Goal: Task Accomplishment & Management: Manage account settings

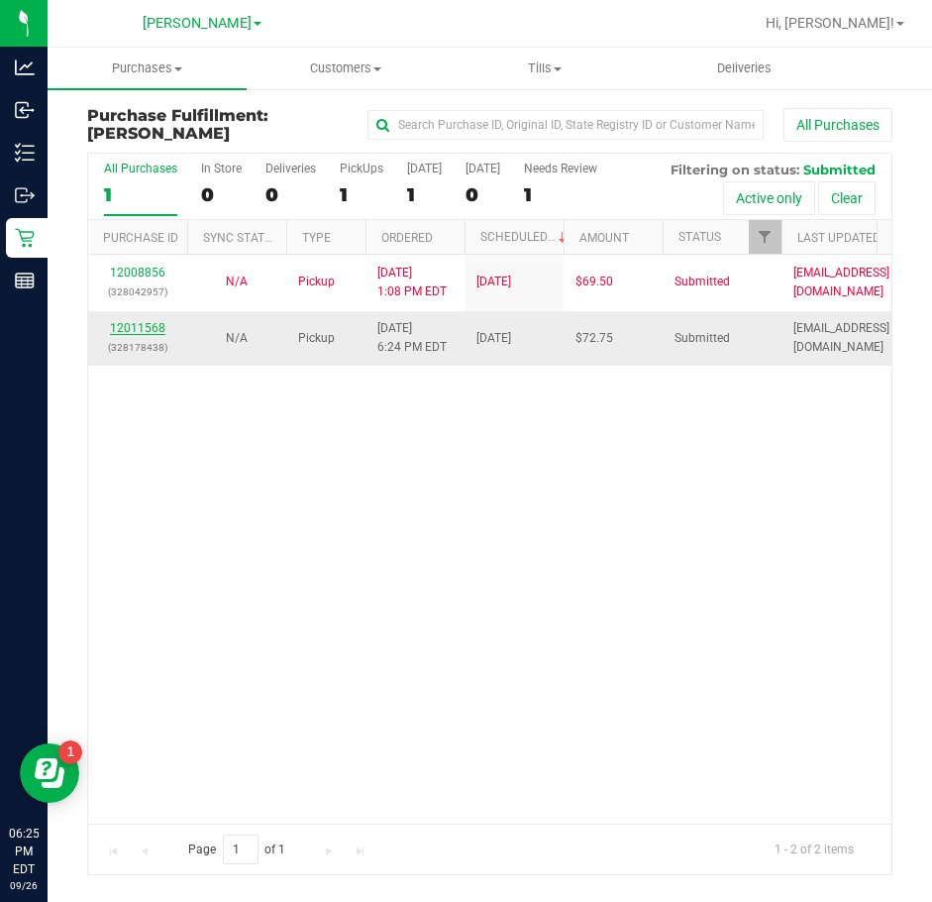
click at [127, 324] on link "12011568" at bounding box center [137, 328] width 55 height 14
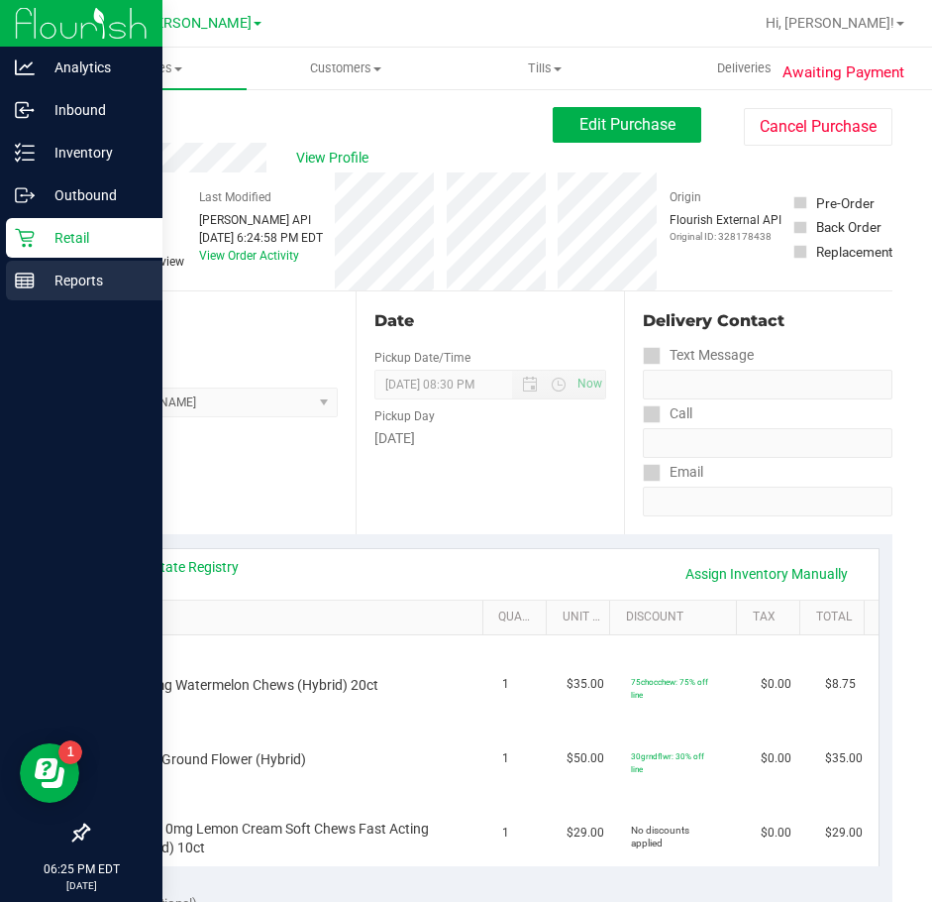
click at [68, 282] on p "Reports" at bounding box center [94, 280] width 119 height 24
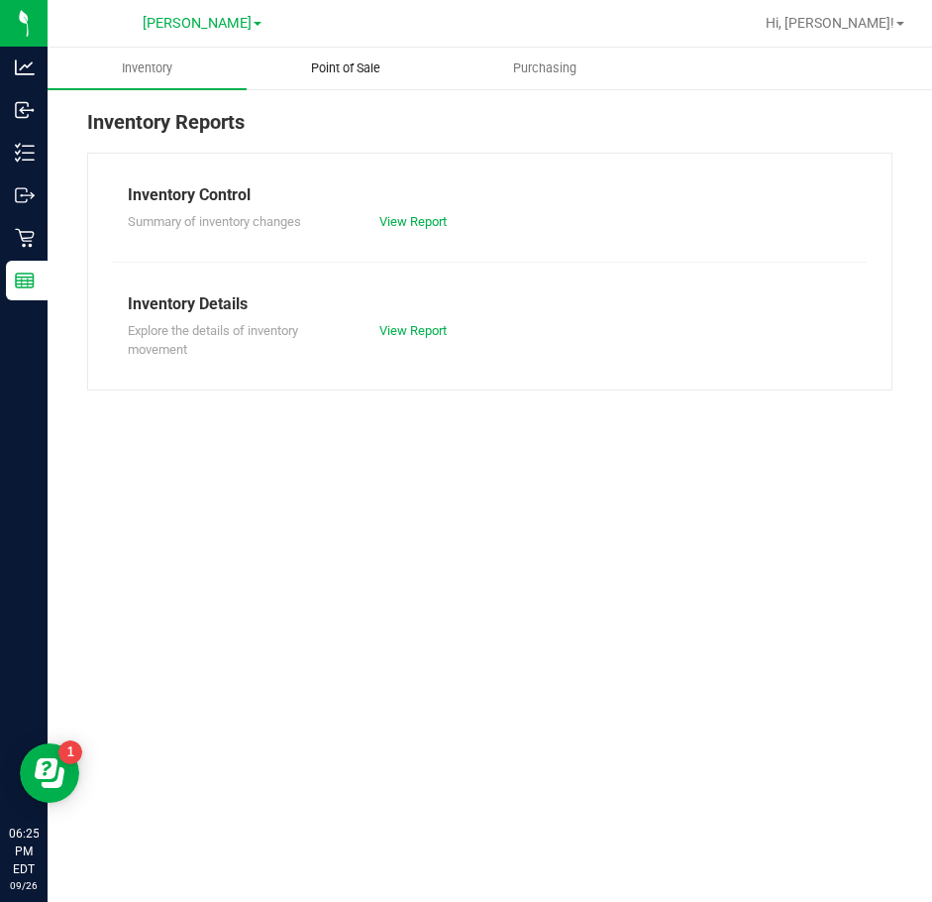
click at [328, 71] on span "Point of Sale" at bounding box center [345, 68] width 123 height 18
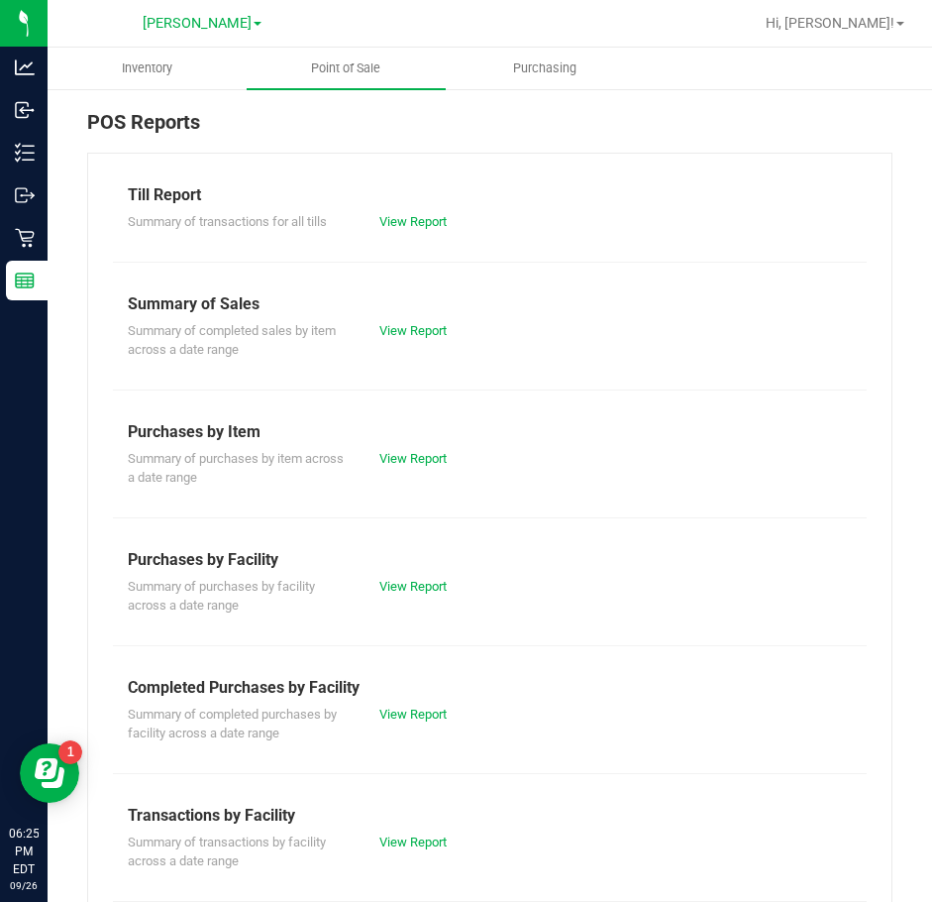
click at [420, 701] on div "Summary of completed purchases by facility across a date range View Report" at bounding box center [490, 721] width 754 height 44
click at [420, 710] on link "View Report" at bounding box center [412, 713] width 67 height 15
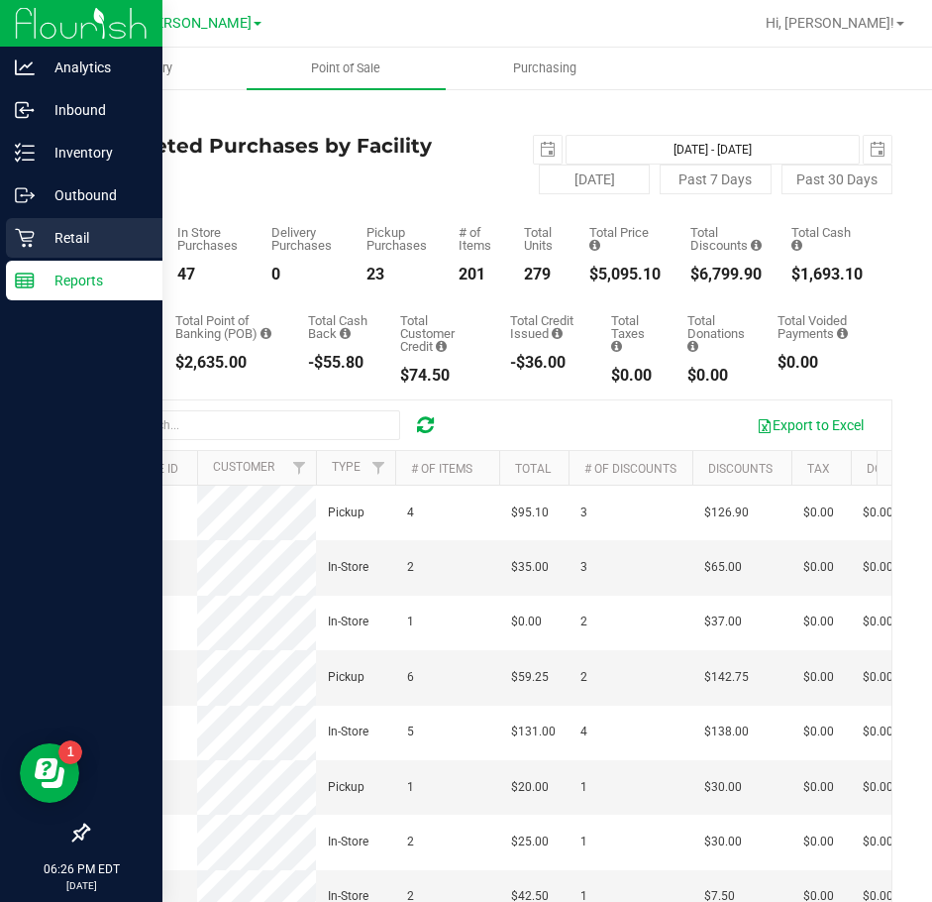
click at [32, 246] on icon at bounding box center [24, 238] width 19 height 19
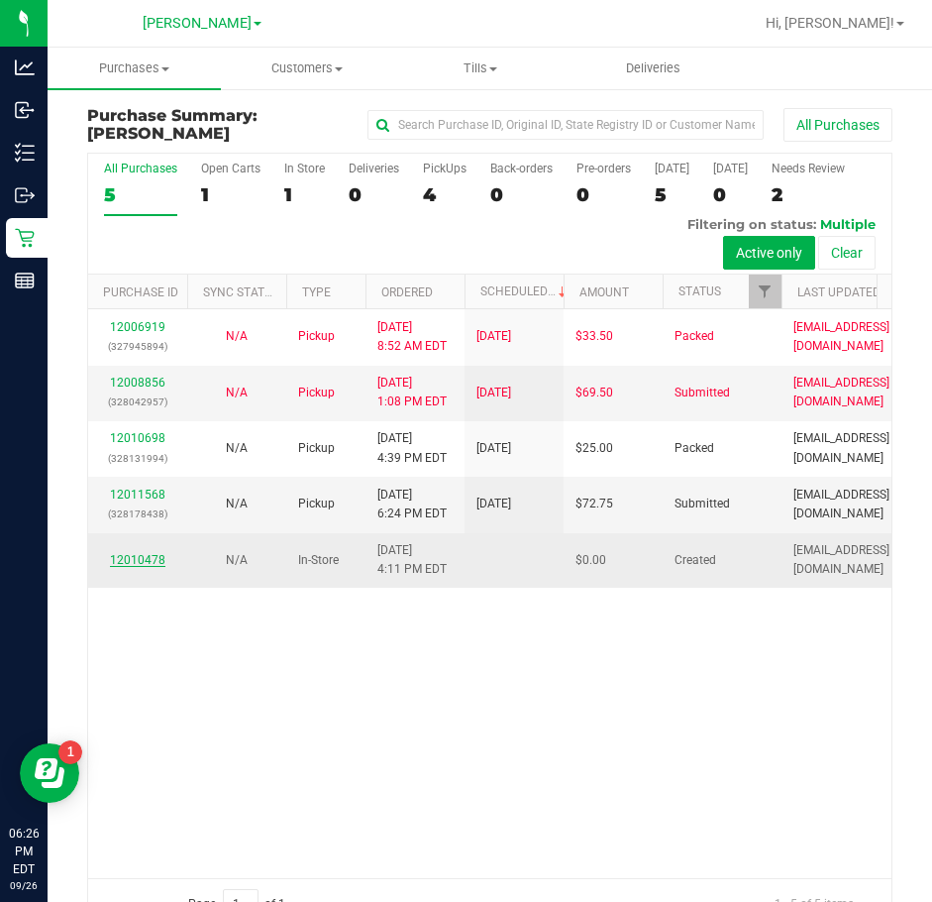
click at [144, 567] on link "12010478" at bounding box center [137, 560] width 55 height 14
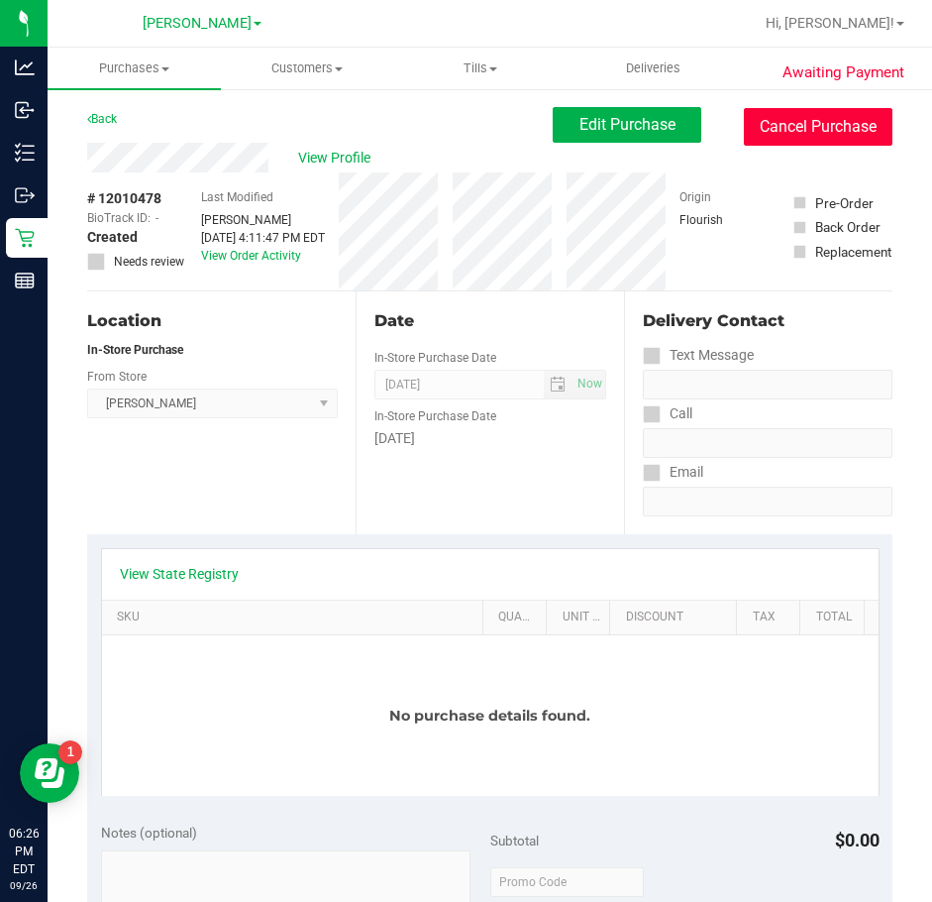
click at [784, 134] on button "Cancel Purchase" at bounding box center [818, 127] width 149 height 38
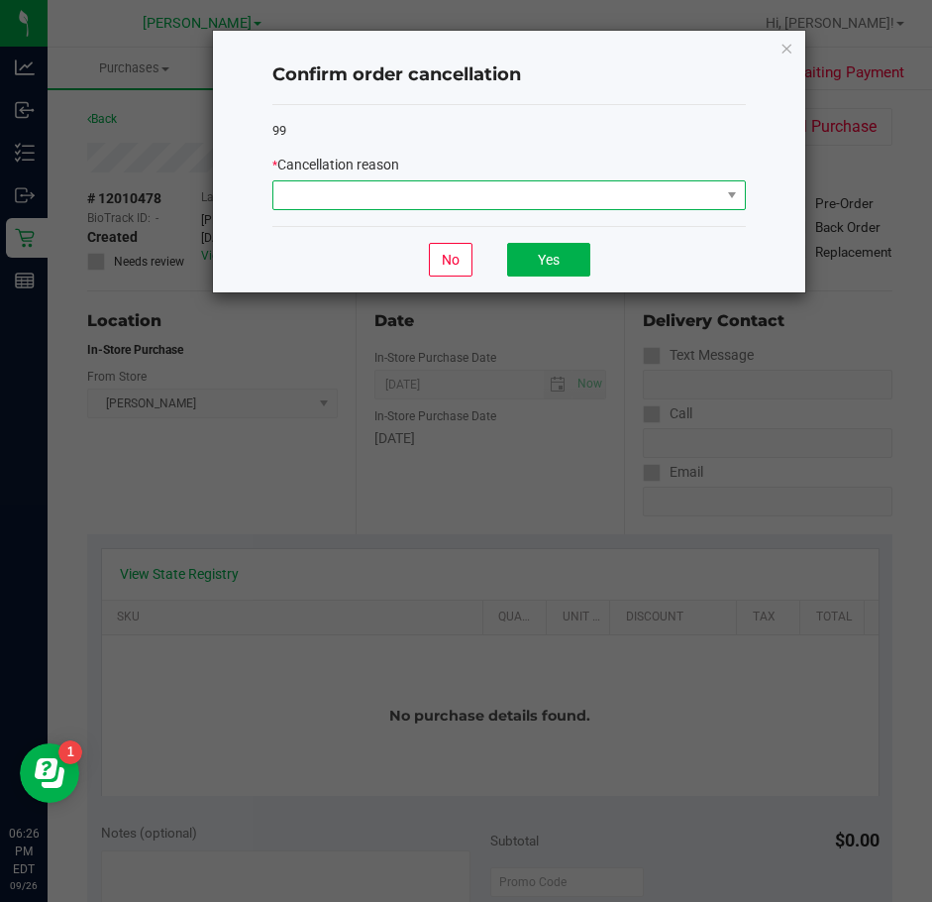
click at [437, 191] on span at bounding box center [496, 195] width 447 height 28
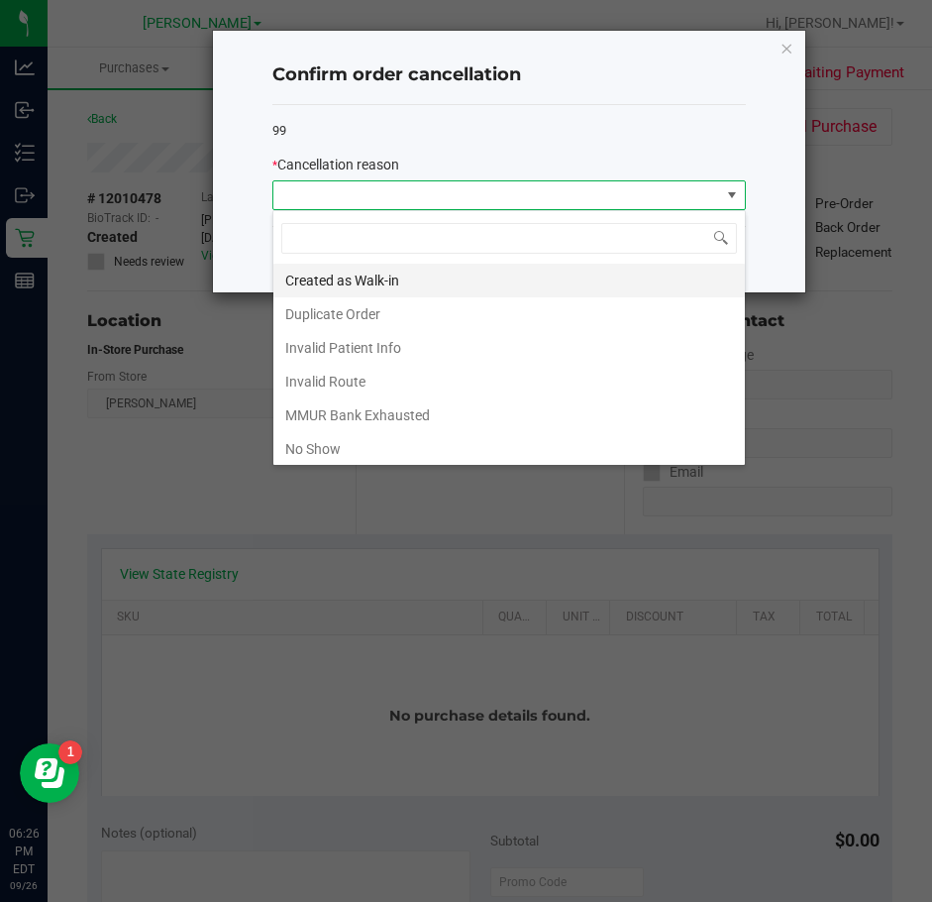
scroll to position [30, 474]
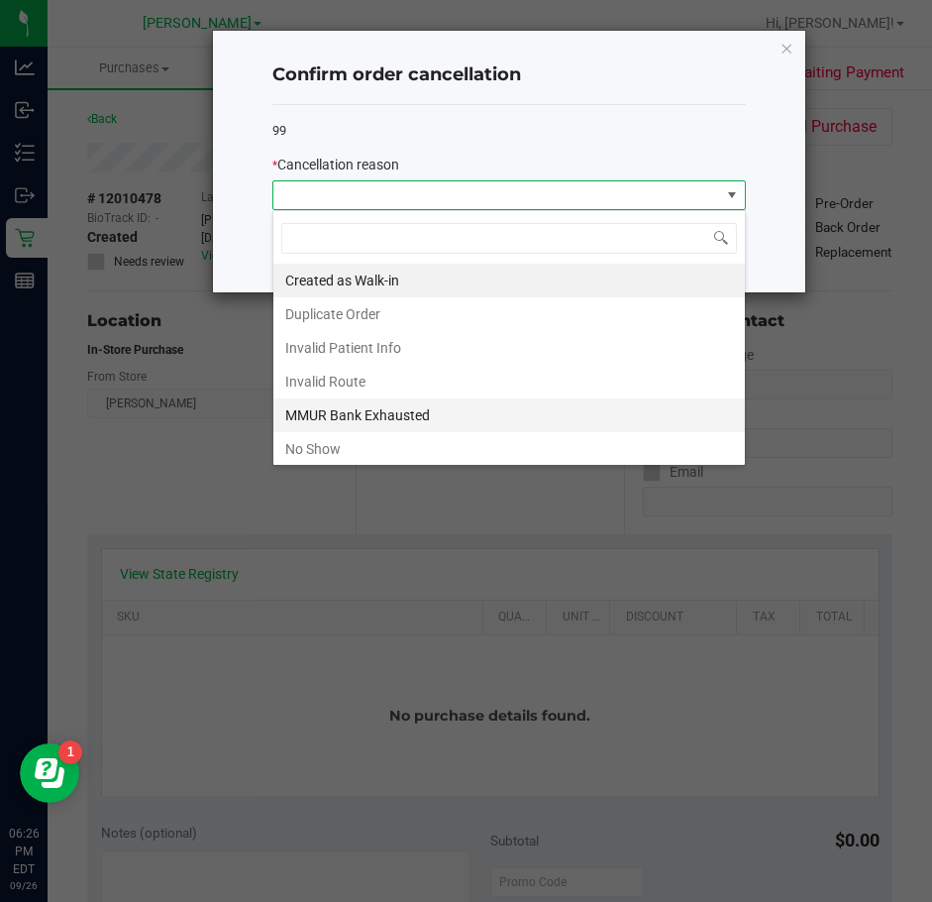
click at [356, 405] on li "MMUR Bank Exhausted" at bounding box center [509, 415] width 472 height 34
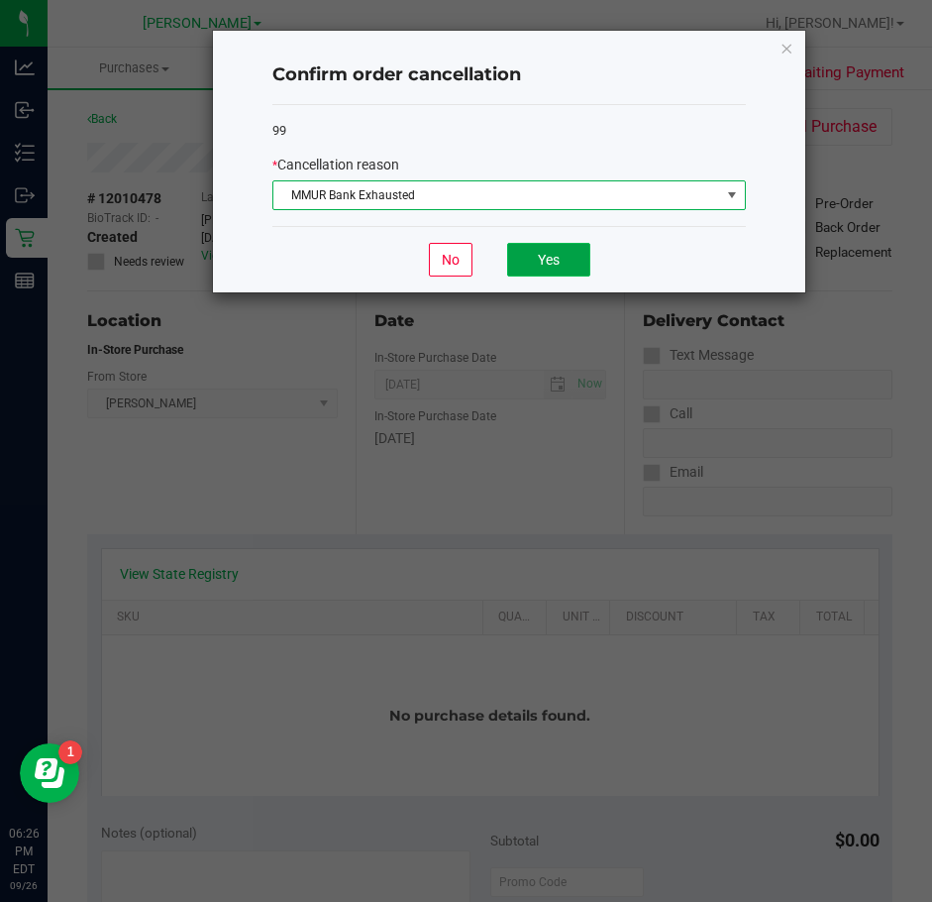
click at [562, 272] on button "Yes" at bounding box center [548, 260] width 83 height 34
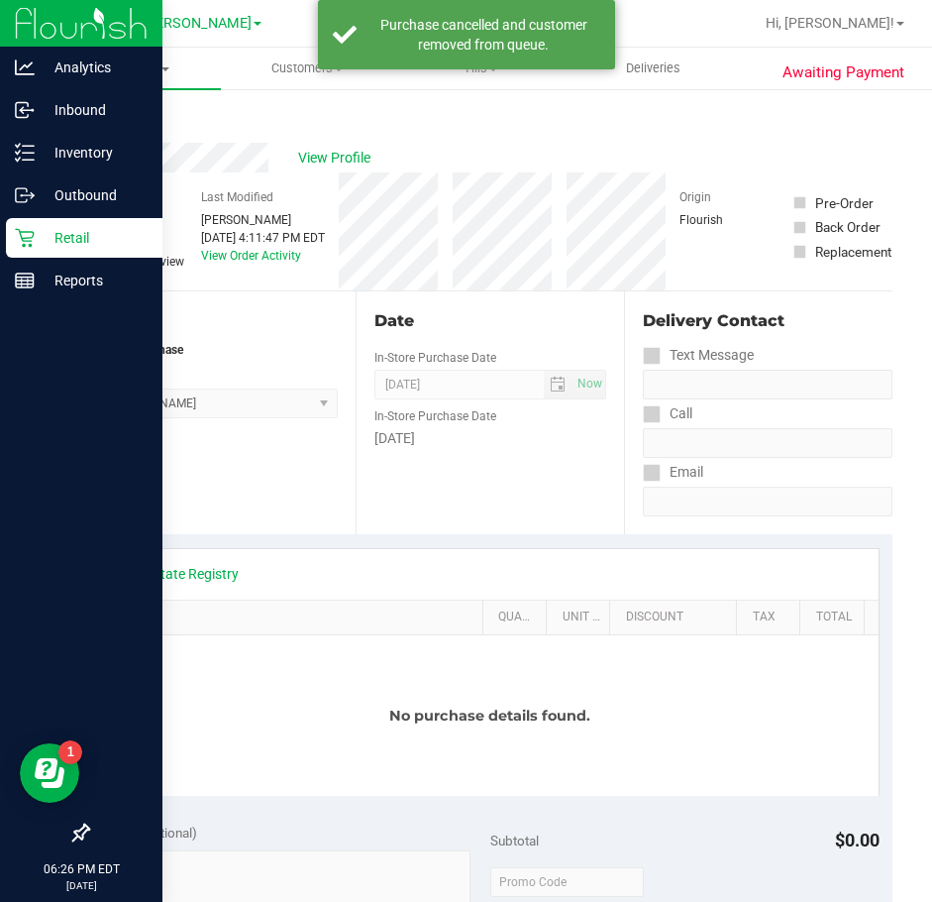
click at [18, 235] on icon at bounding box center [25, 238] width 20 height 20
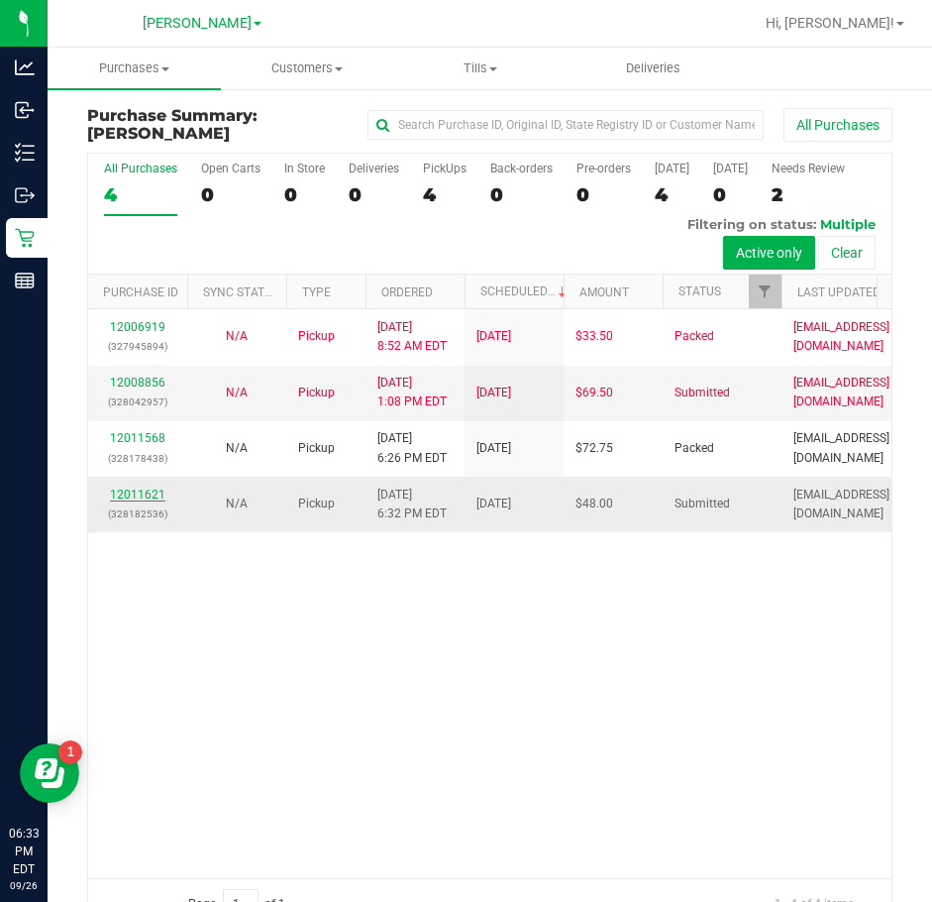
click at [118, 501] on link "12011621" at bounding box center [137, 494] width 55 height 14
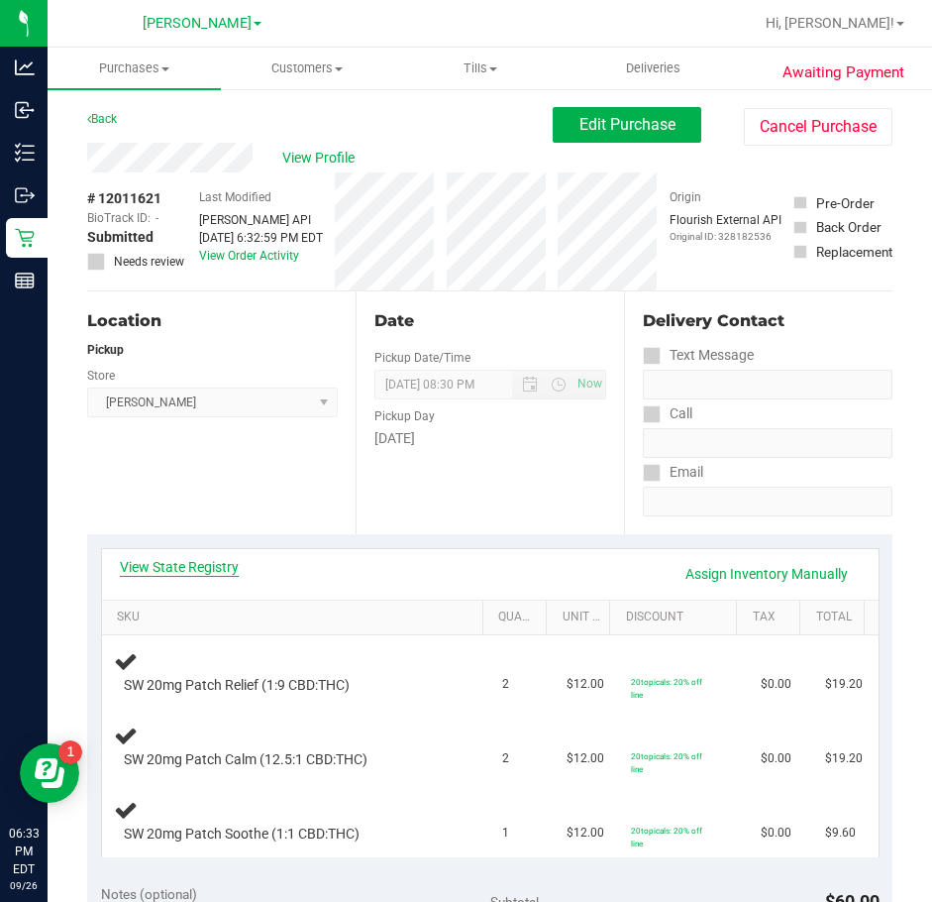
click at [194, 574] on link "View State Registry" at bounding box center [179, 567] width 119 height 20
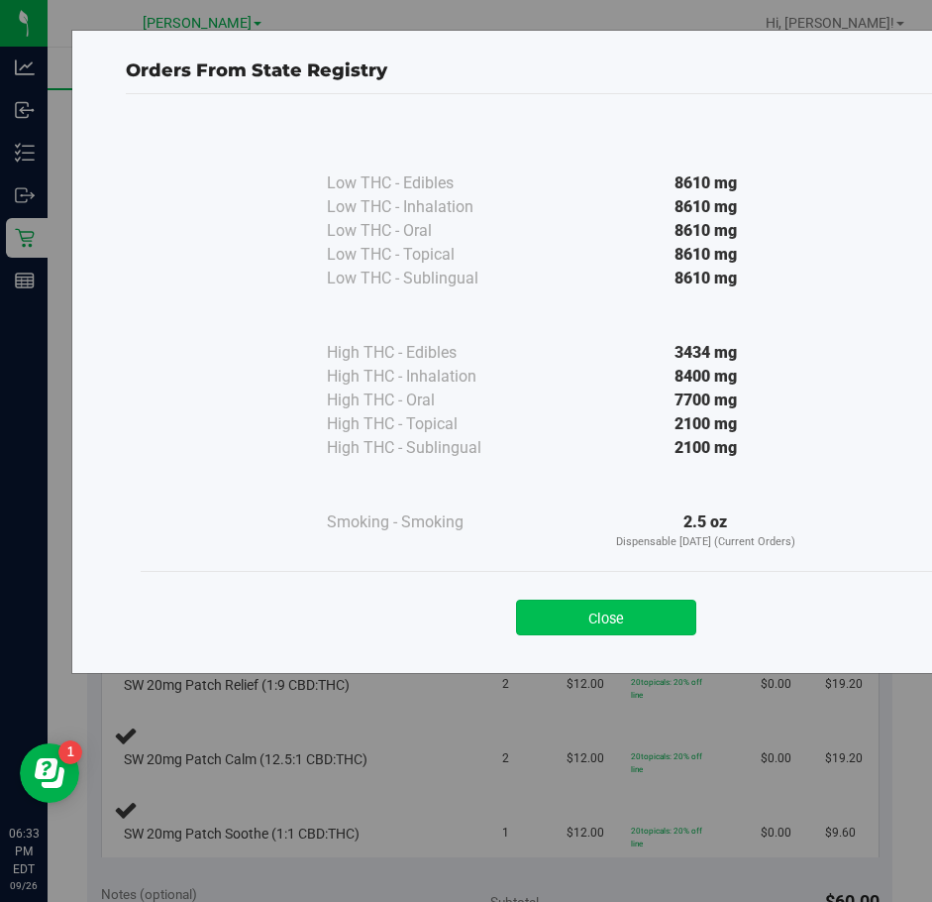
click at [590, 616] on button "Close" at bounding box center [606, 617] width 180 height 36
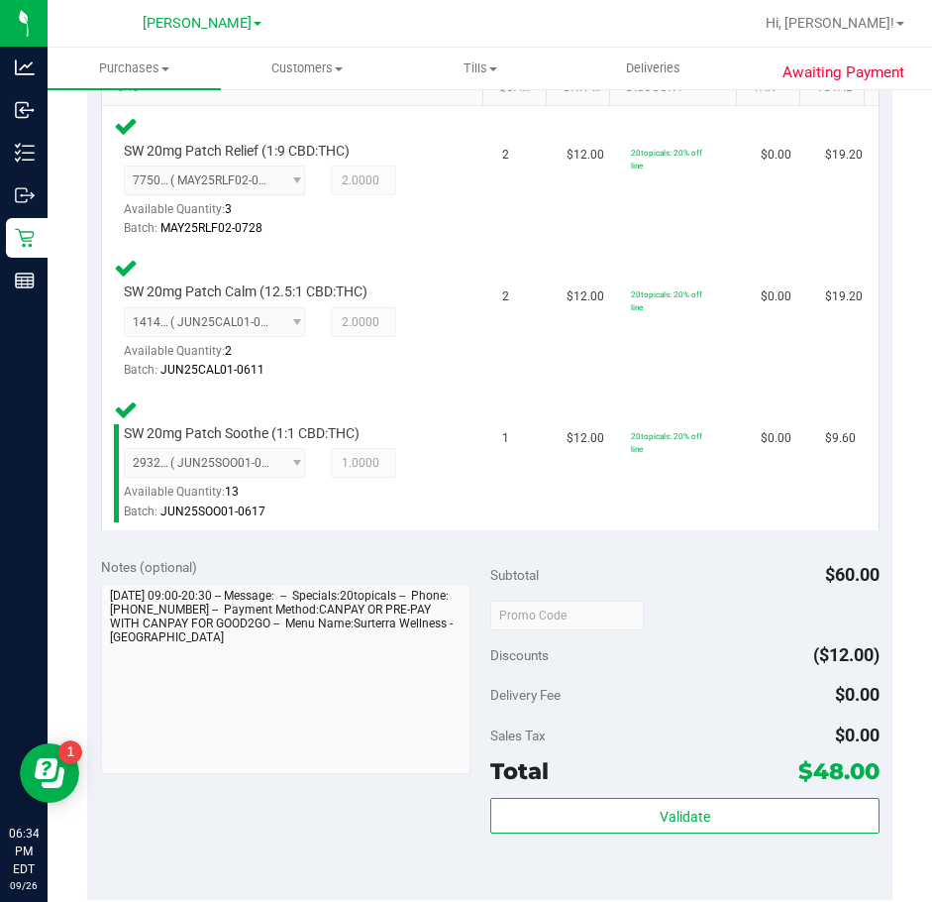
scroll to position [594, 0]
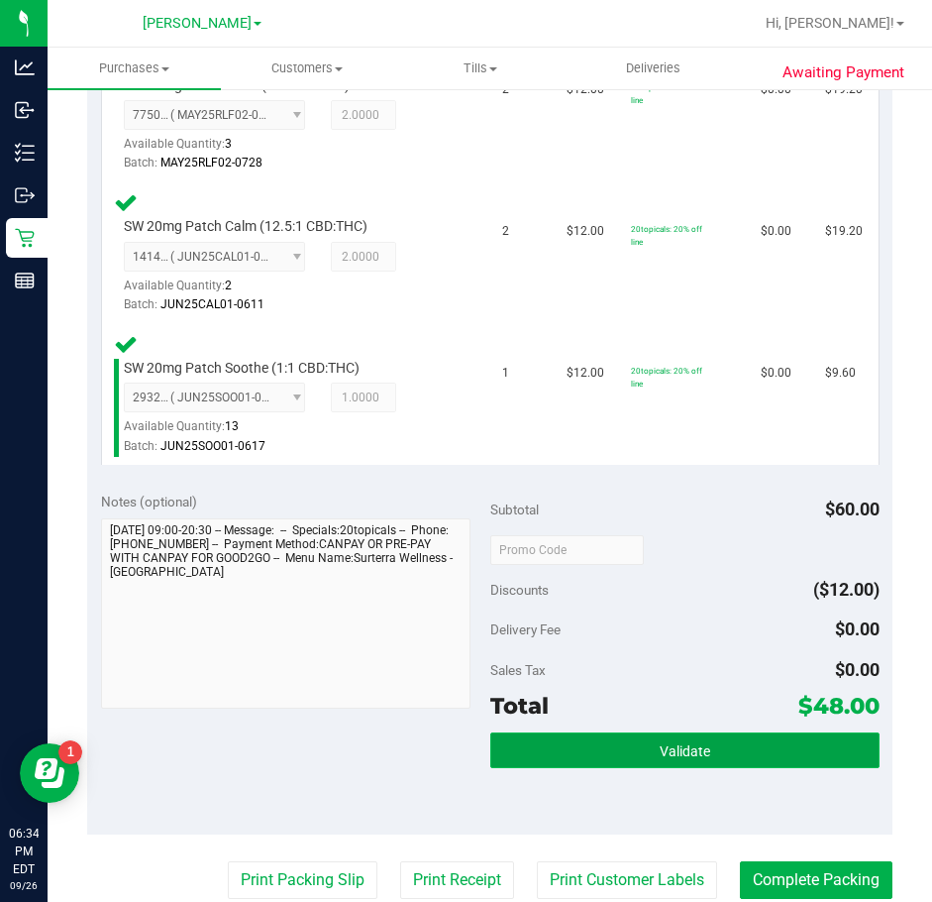
click at [767, 734] on button "Validate" at bounding box center [684, 750] width 389 height 36
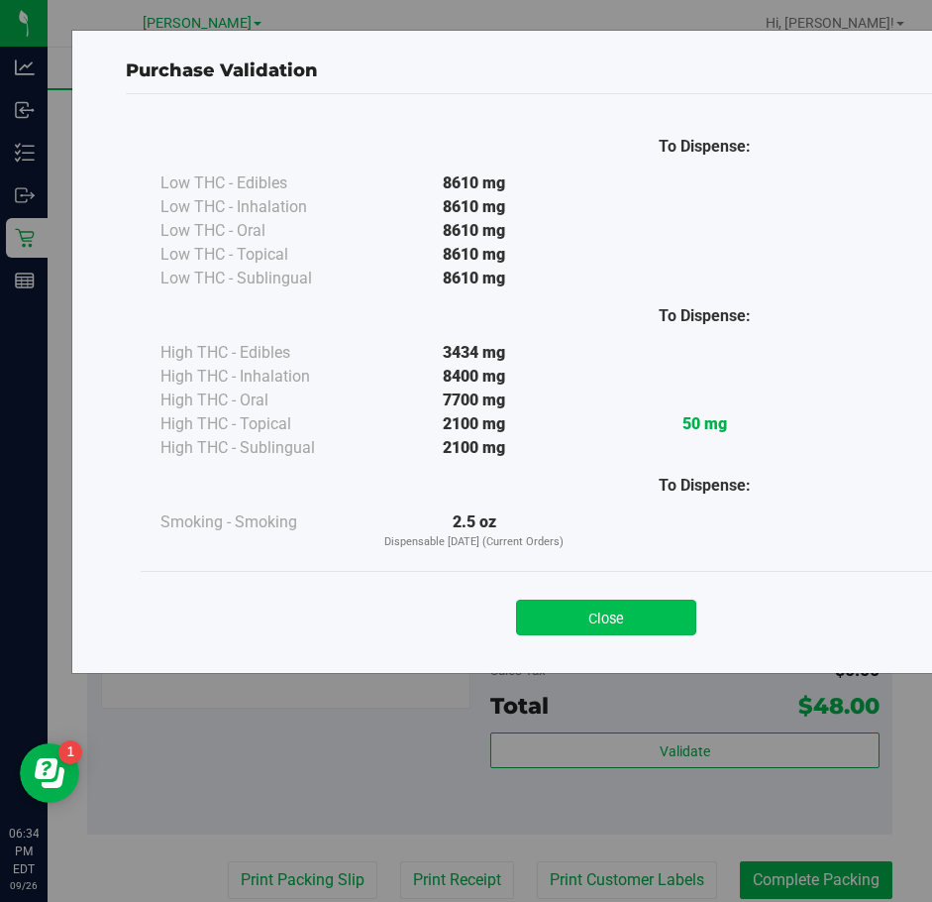
click at [559, 619] on button "Close" at bounding box center [606, 617] width 180 height 36
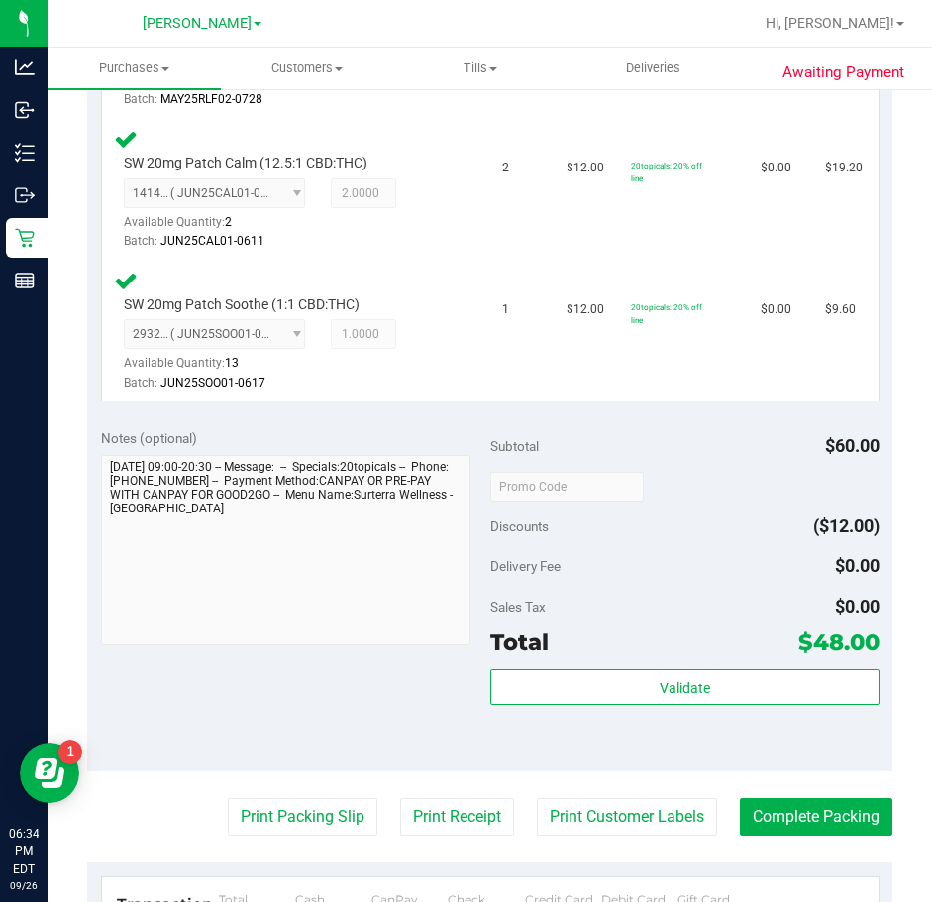
scroll to position [693, 0]
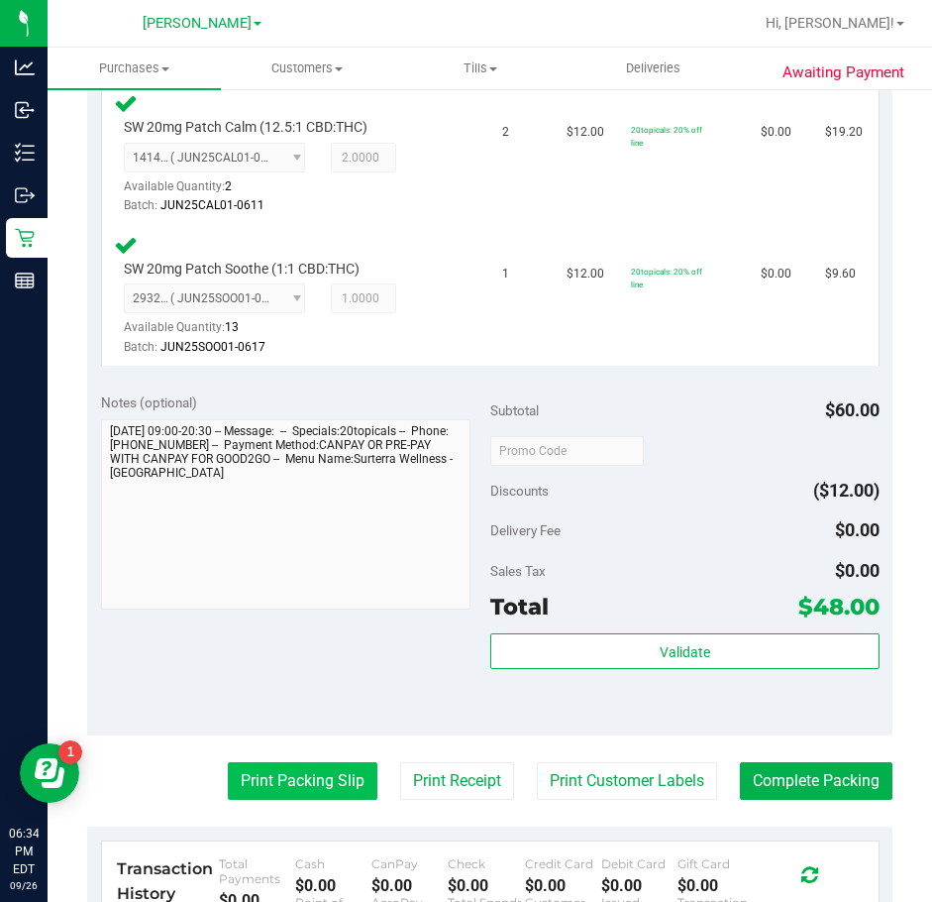
click at [289, 784] on button "Print Packing Slip" at bounding box center [303, 781] width 150 height 38
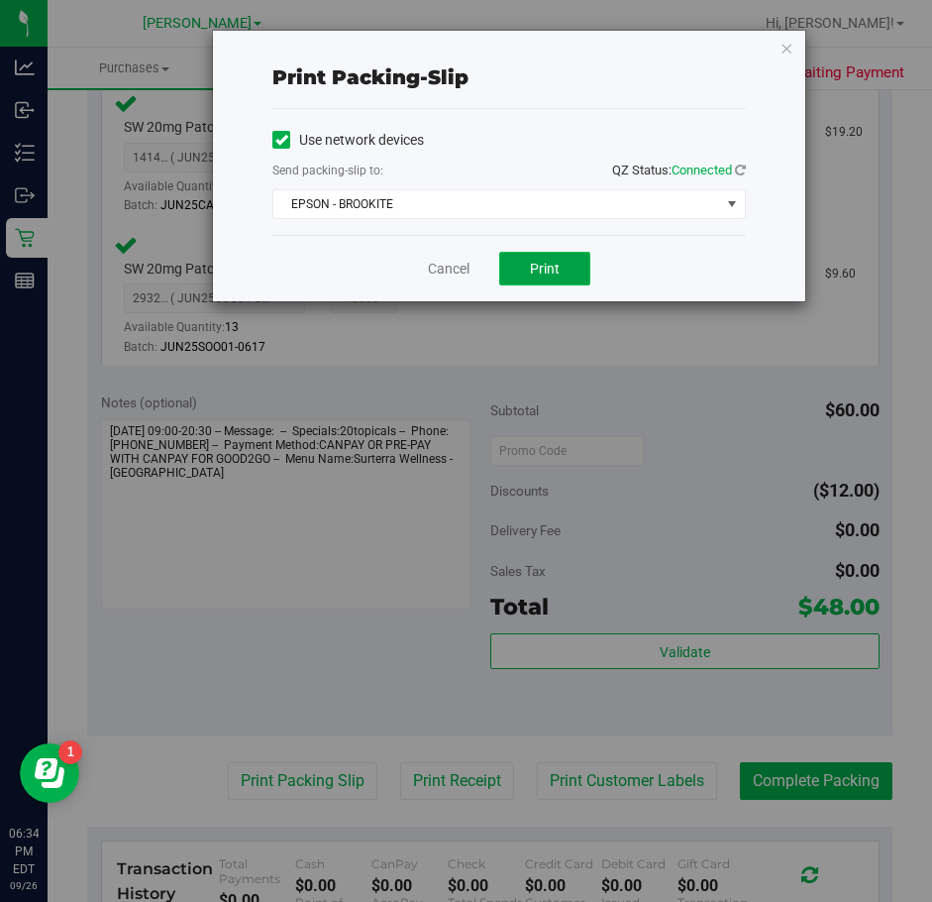
click at [533, 277] on button "Print" at bounding box center [544, 269] width 91 height 34
click at [453, 270] on link "Cancel" at bounding box center [449, 269] width 42 height 21
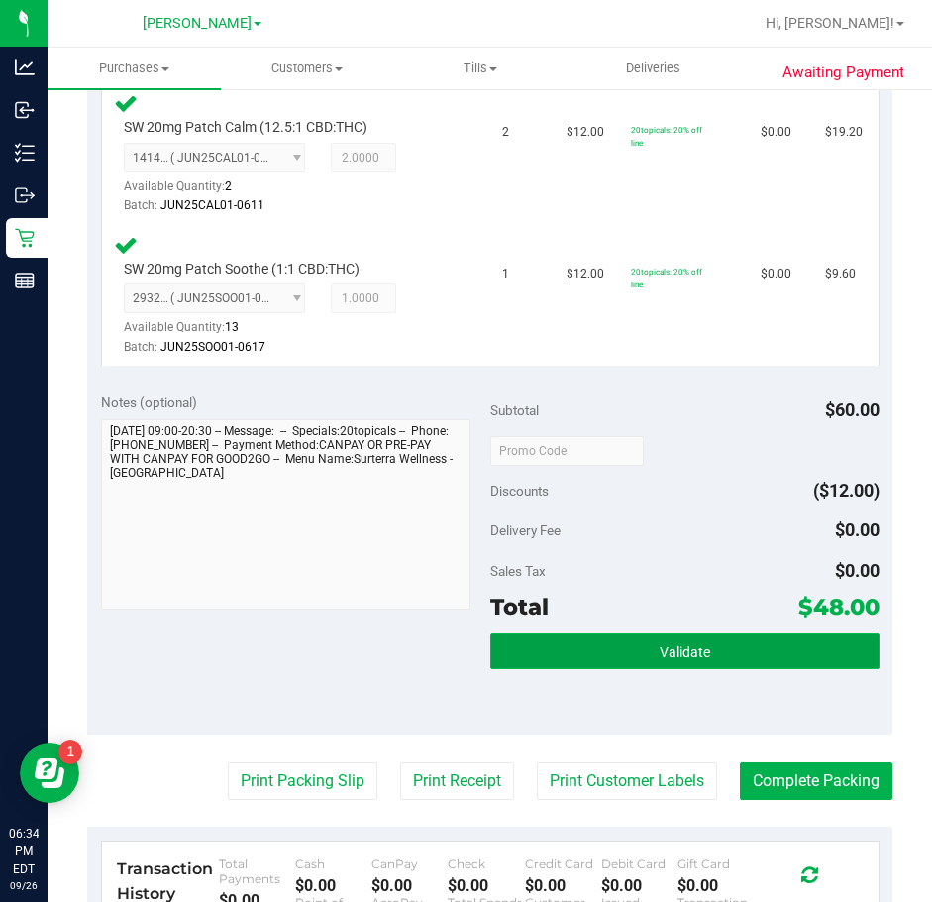
click at [670, 652] on span "Validate" at bounding box center [685, 652] width 51 height 16
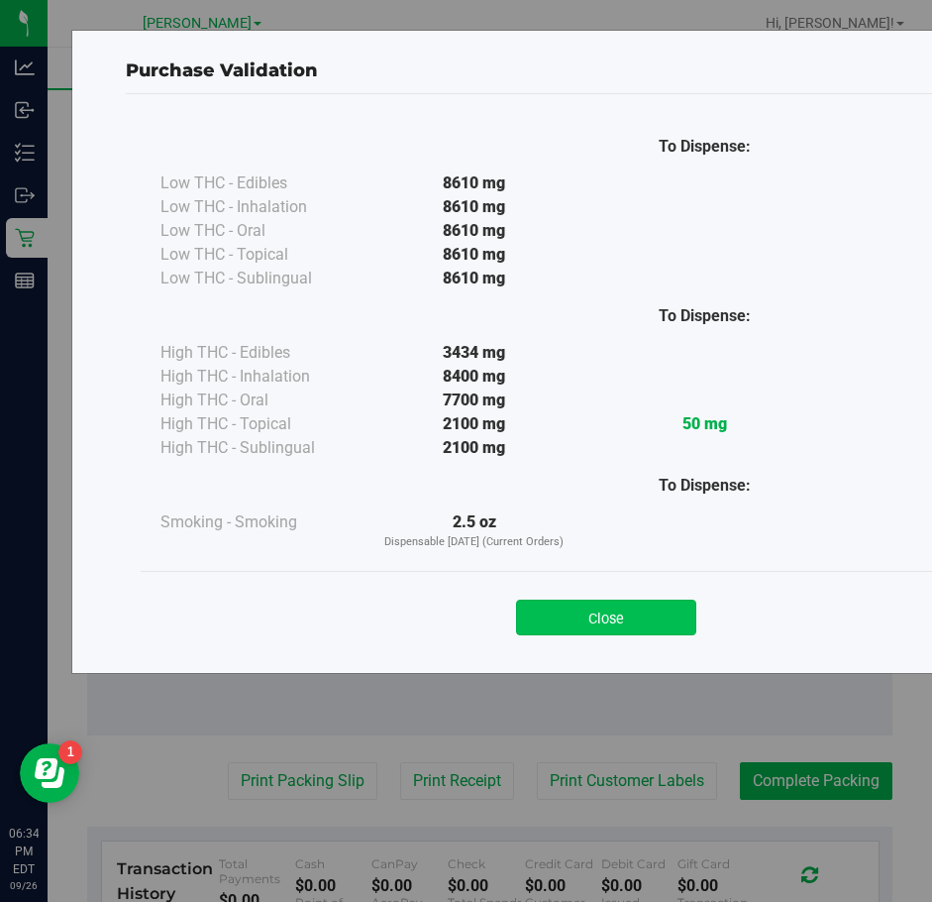
click at [635, 627] on button "Close" at bounding box center [606, 617] width 180 height 36
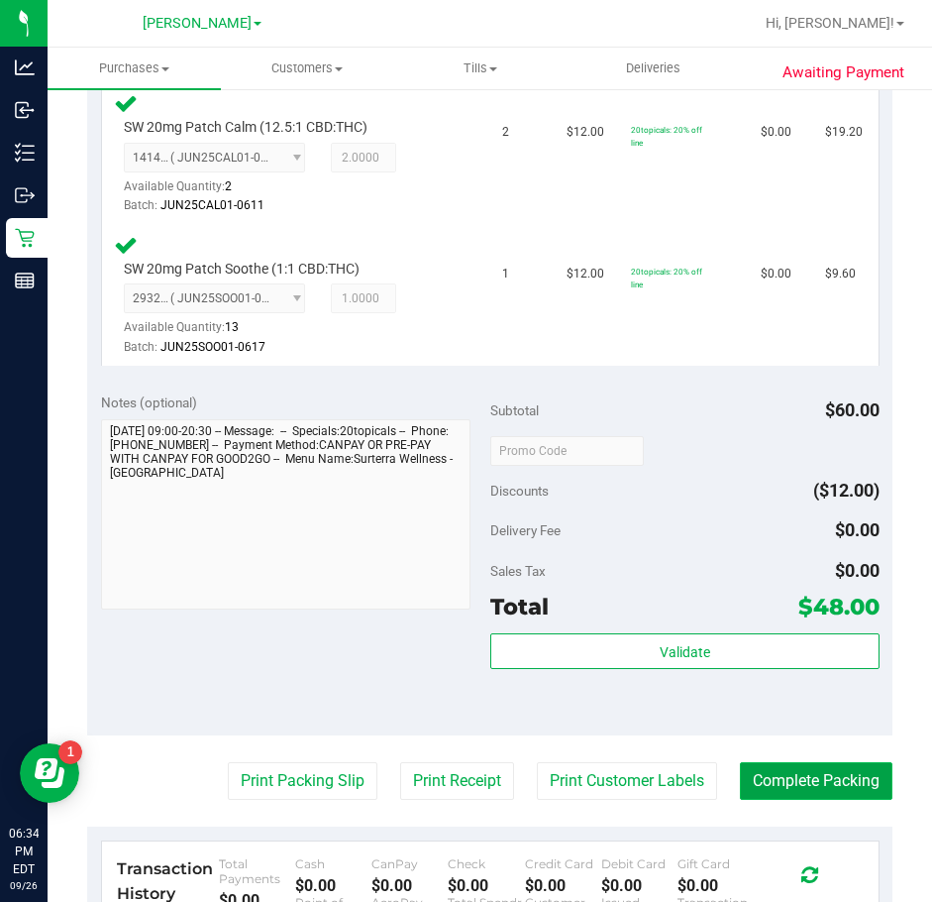
click at [803, 787] on button "Complete Packing" at bounding box center [816, 781] width 153 height 38
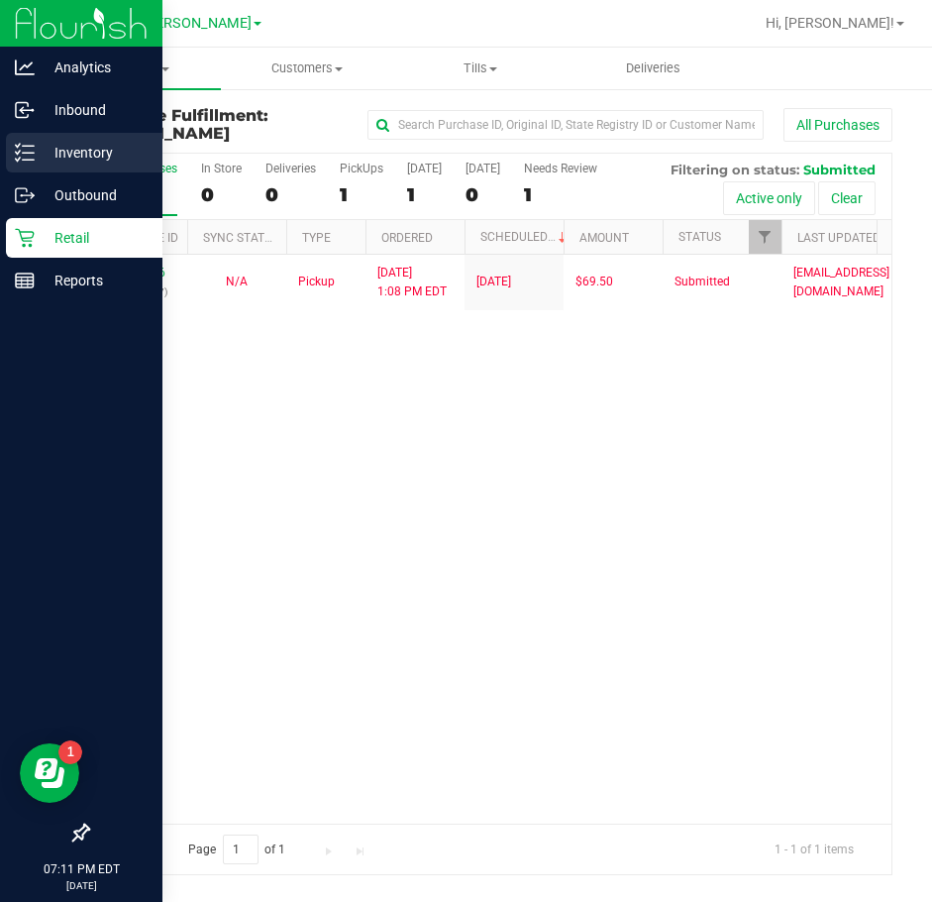
click at [28, 161] on icon at bounding box center [25, 153] width 20 height 20
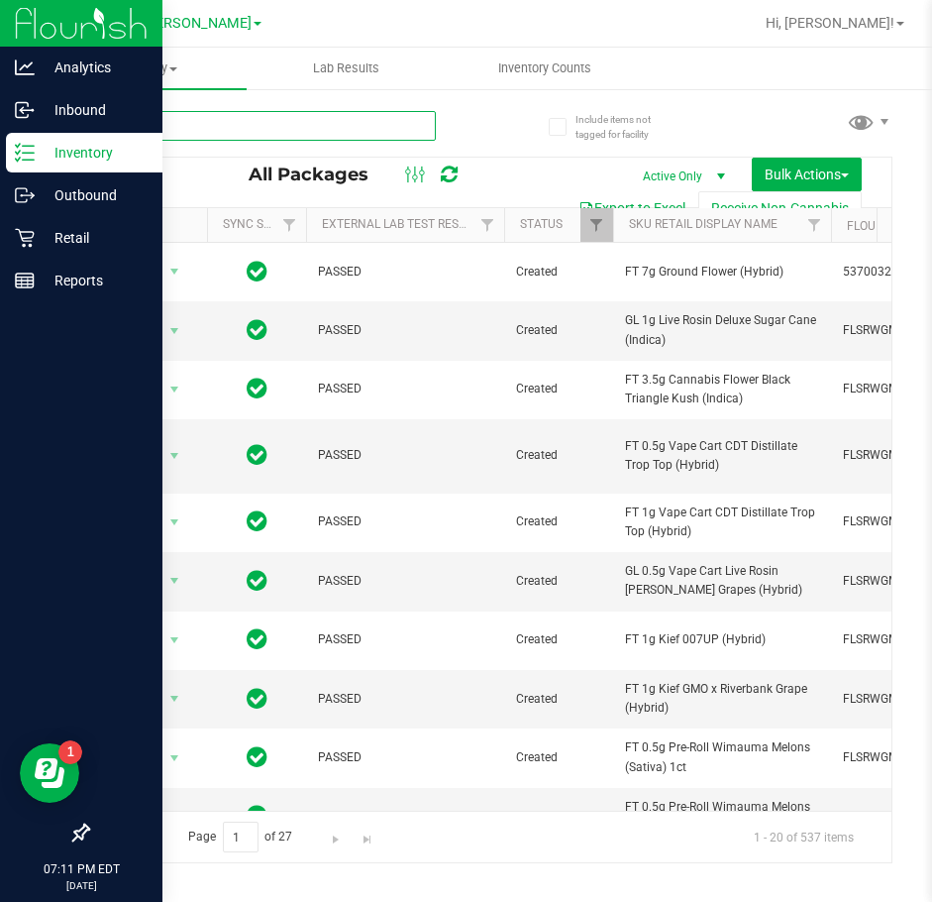
click at [263, 134] on input "text" at bounding box center [261, 126] width 349 height 30
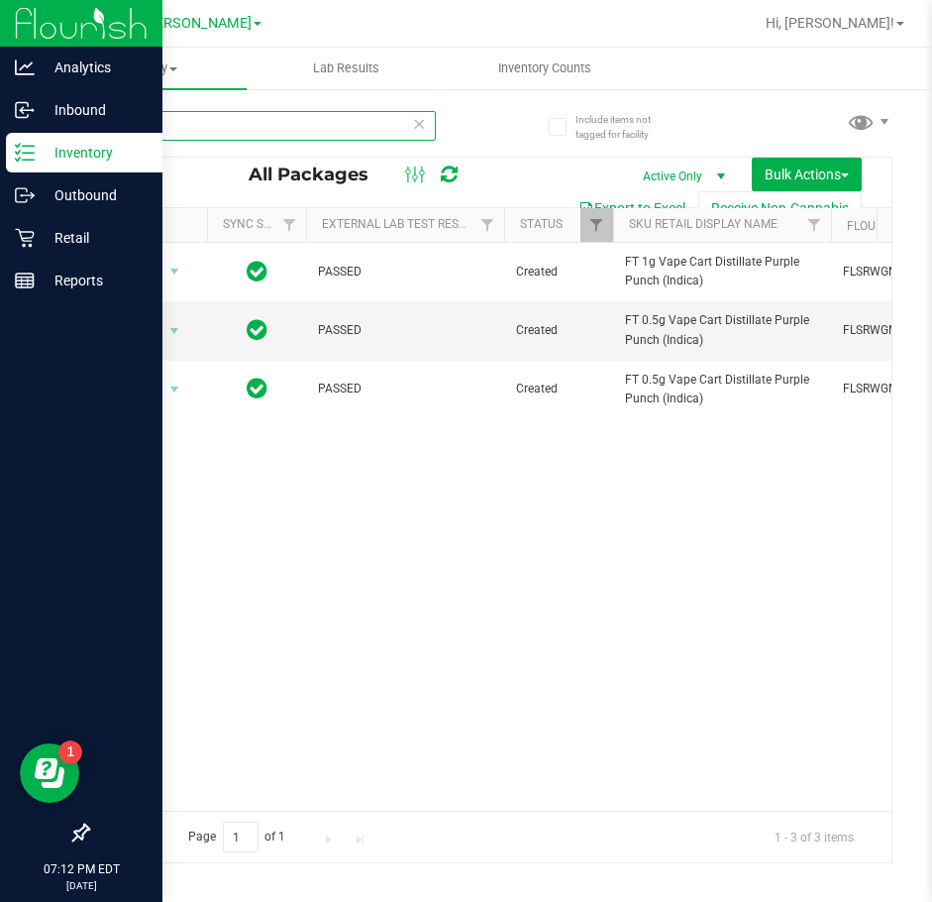
type input "p"
type input "pbs"
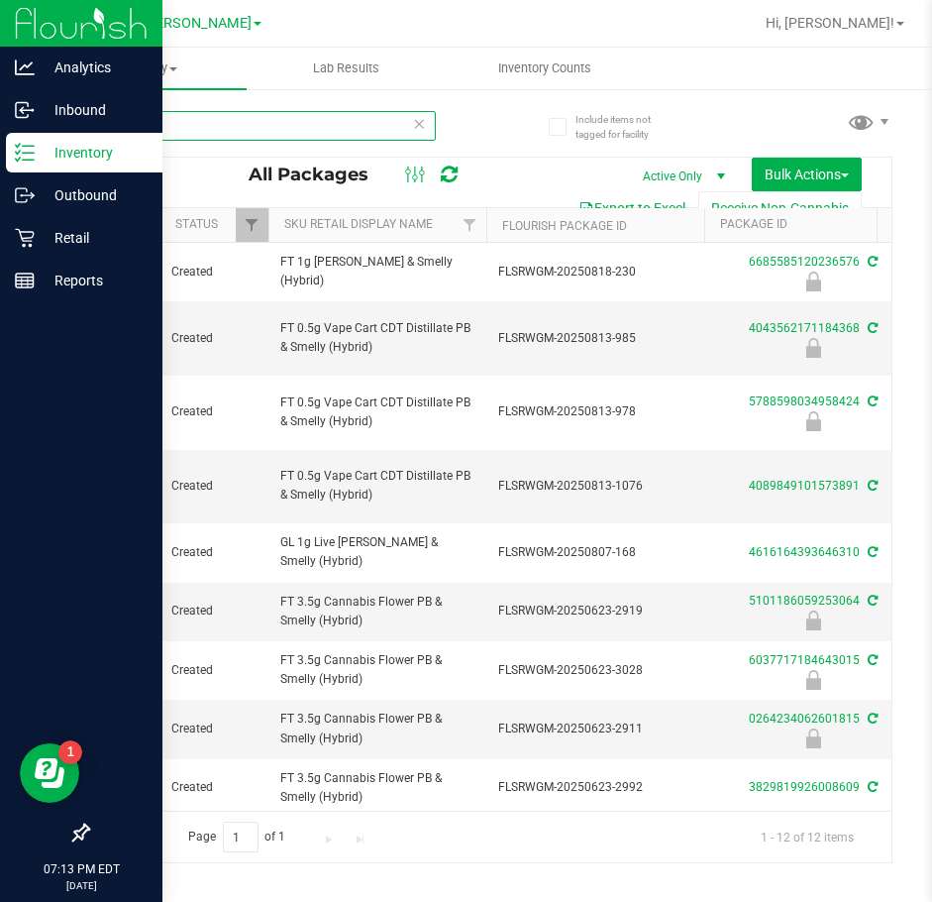
scroll to position [0, 351]
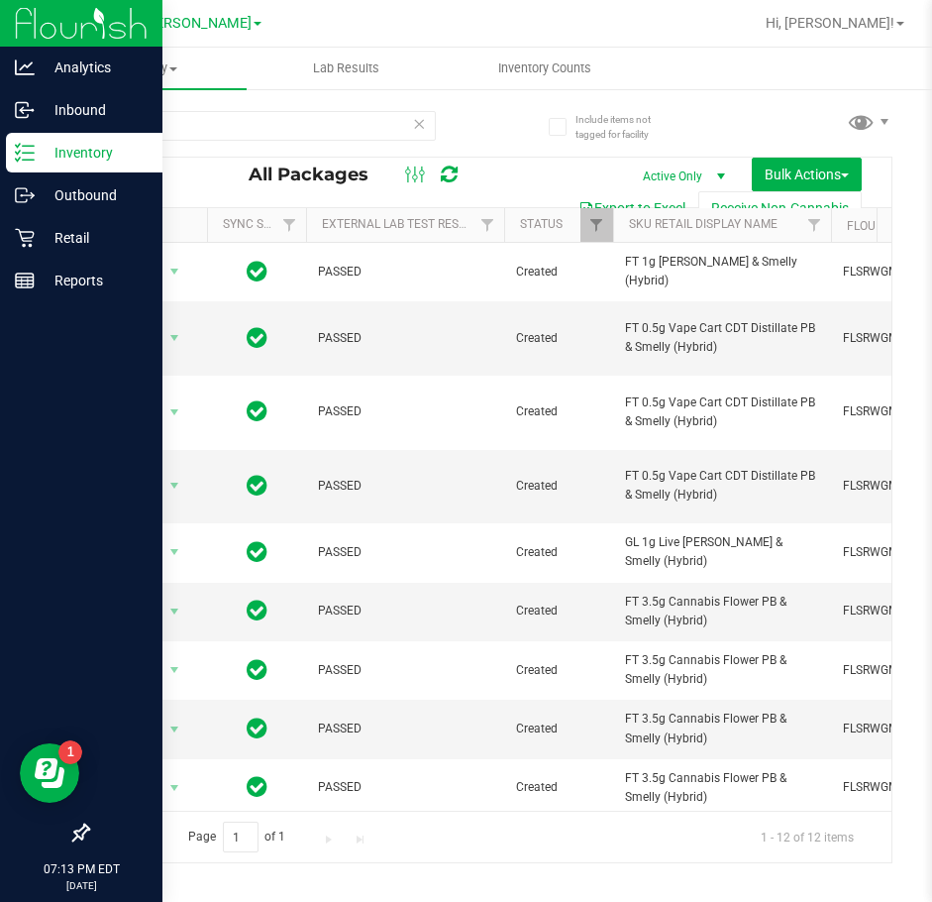
click at [419, 130] on icon at bounding box center [419, 123] width 14 height 24
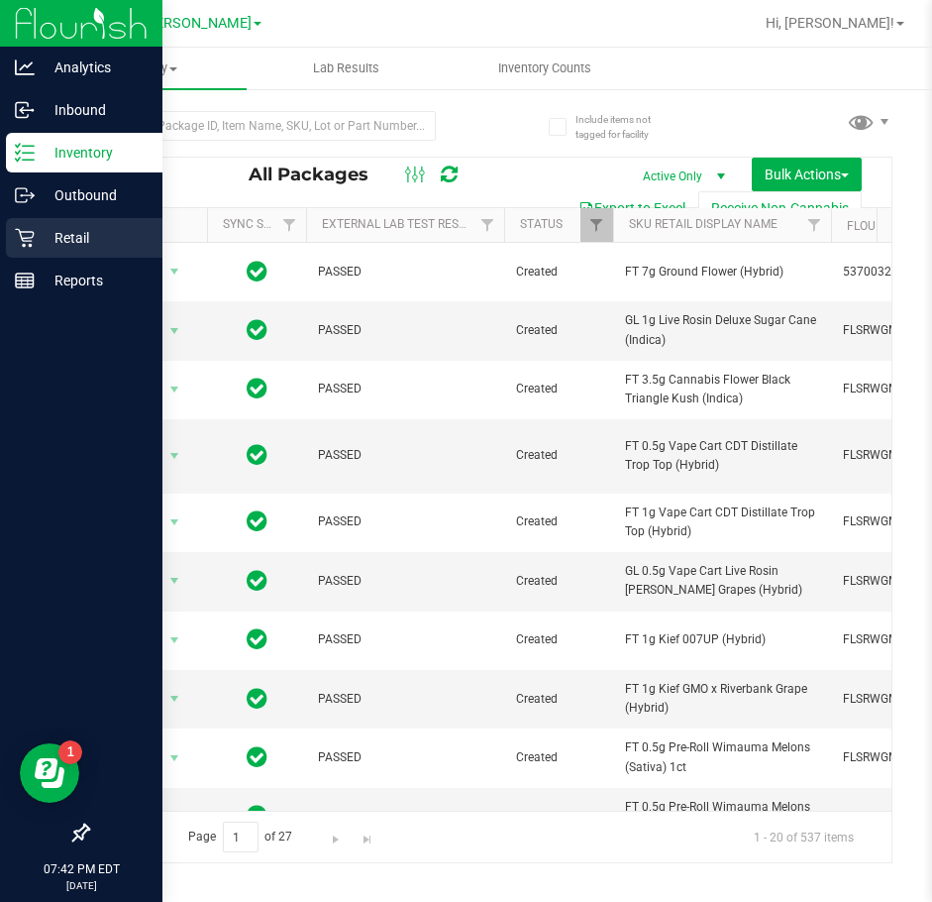
drag, startPoint x: 44, startPoint y: 247, endPoint x: 57, endPoint y: 250, distance: 14.2
click at [44, 247] on p "Retail" at bounding box center [94, 238] width 119 height 24
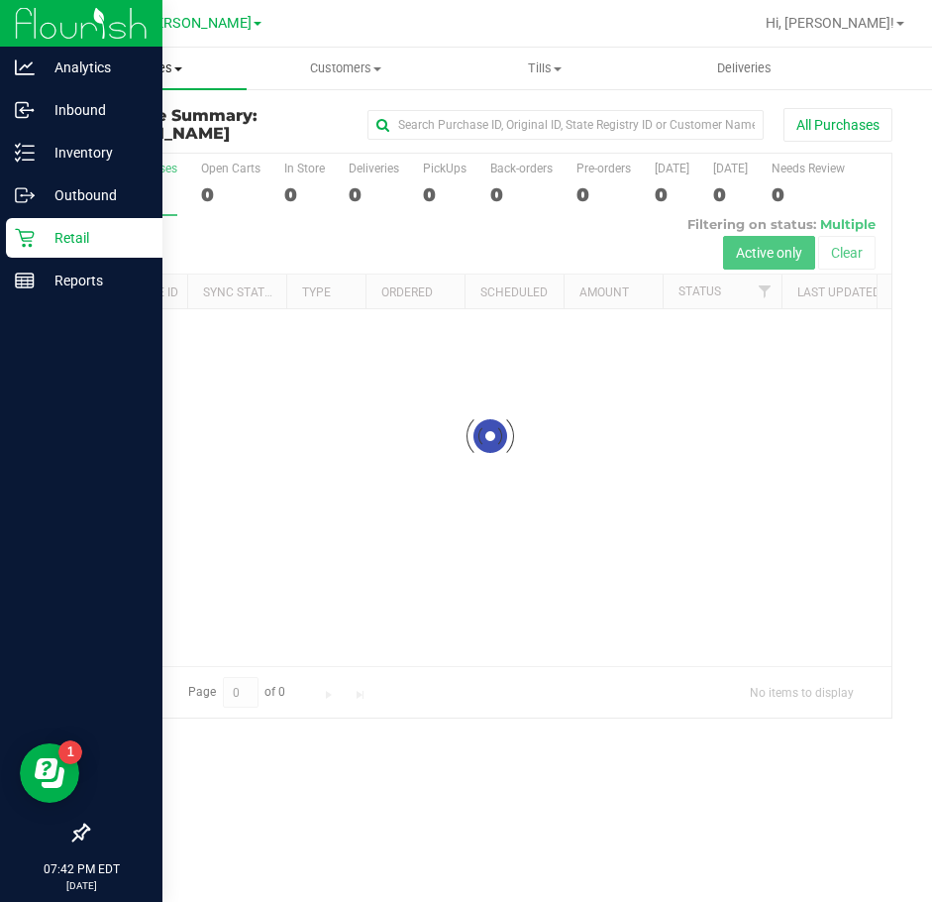
click at [167, 67] on span "Purchases" at bounding box center [147, 68] width 199 height 18
click at [127, 140] on span "Fulfillment" at bounding box center [109, 143] width 123 height 17
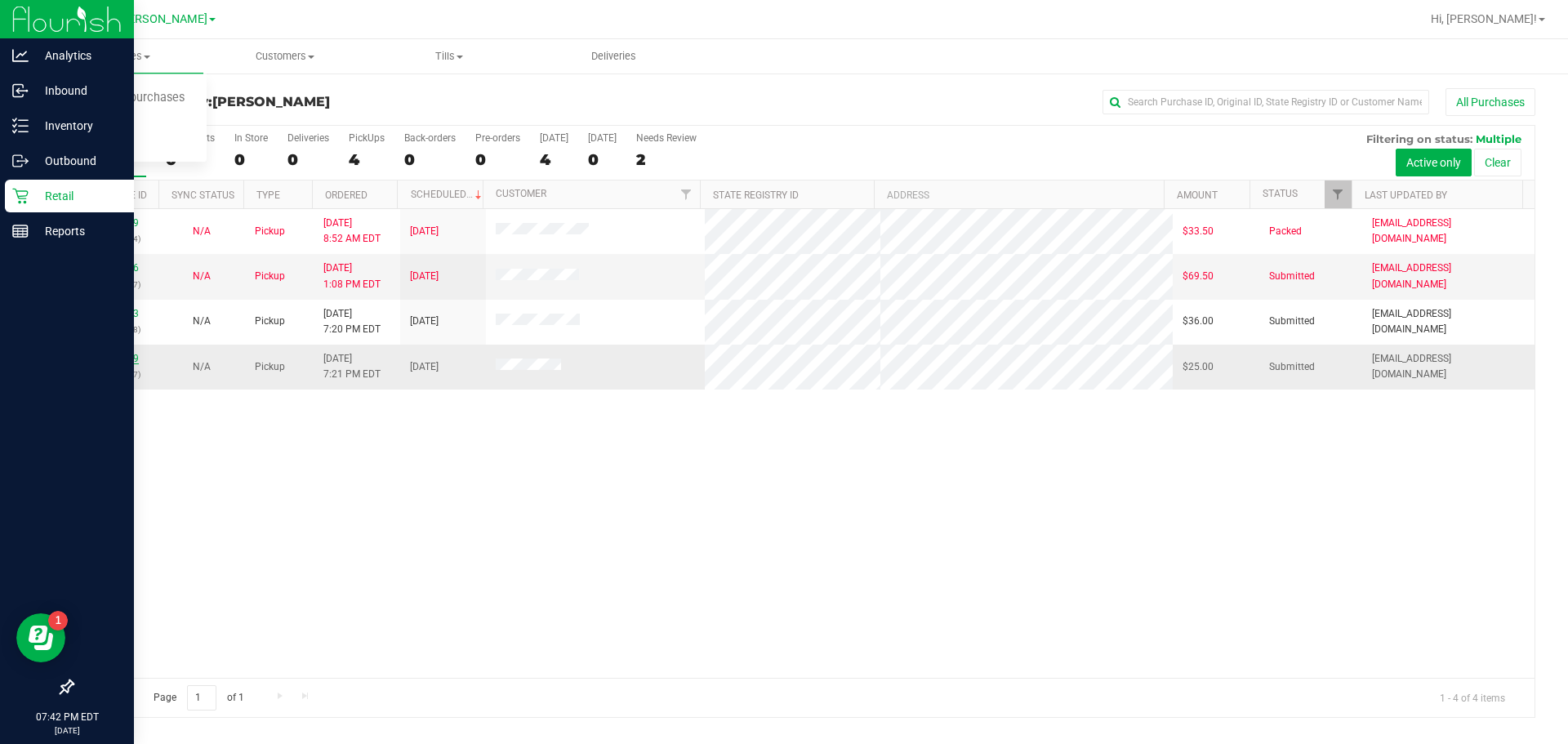
click at [127, 363] on link "12011969" at bounding box center [115, 358] width 45 height 12
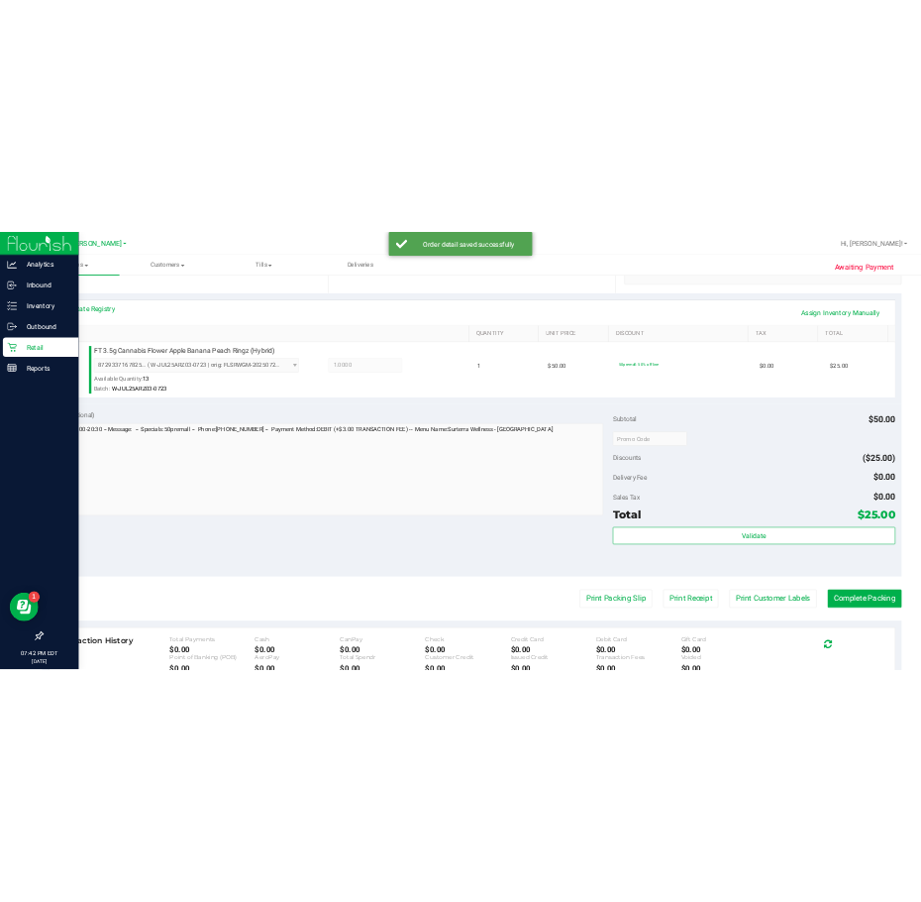
scroll to position [495, 0]
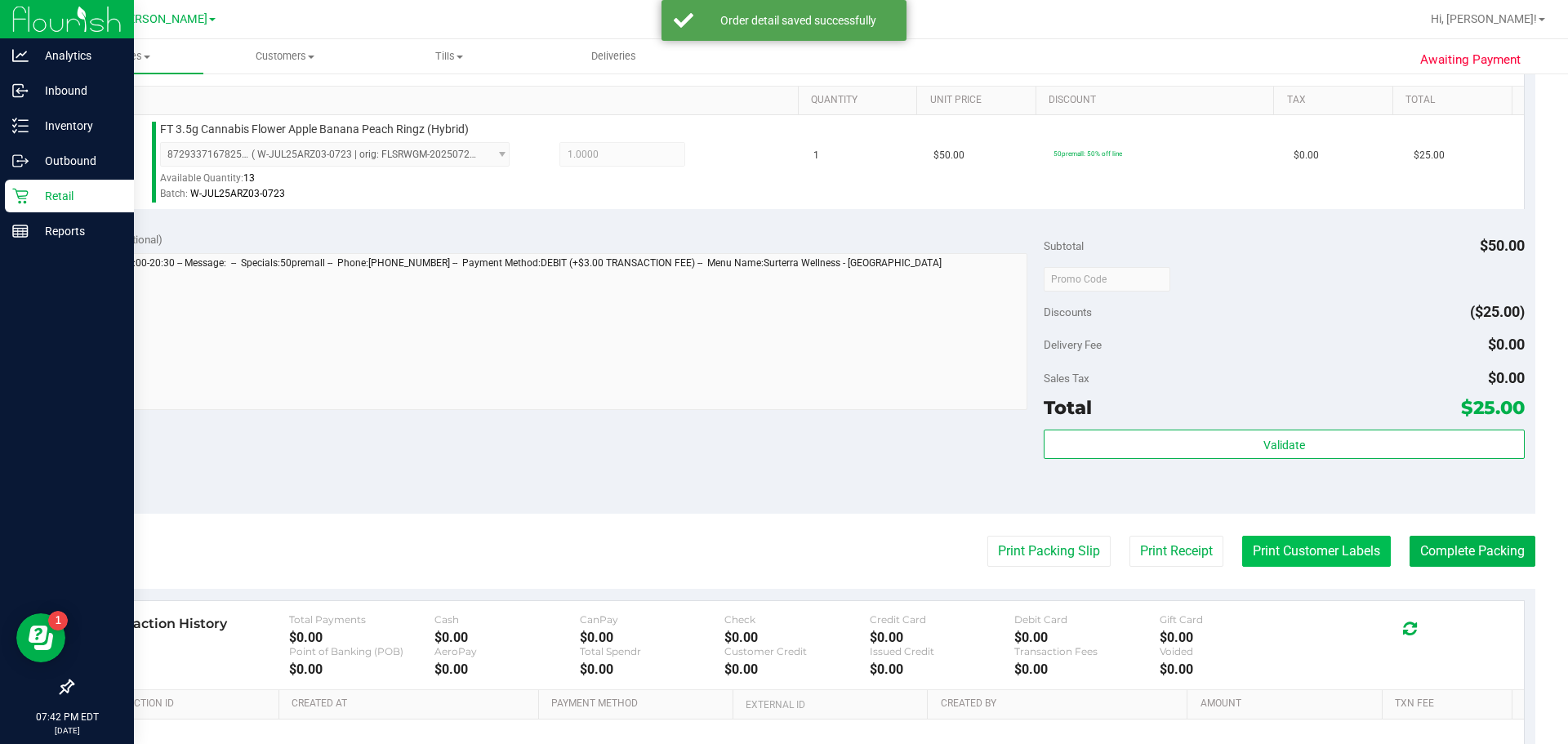
click at [768, 555] on button "Print Customer Labels" at bounding box center [1317, 551] width 148 height 31
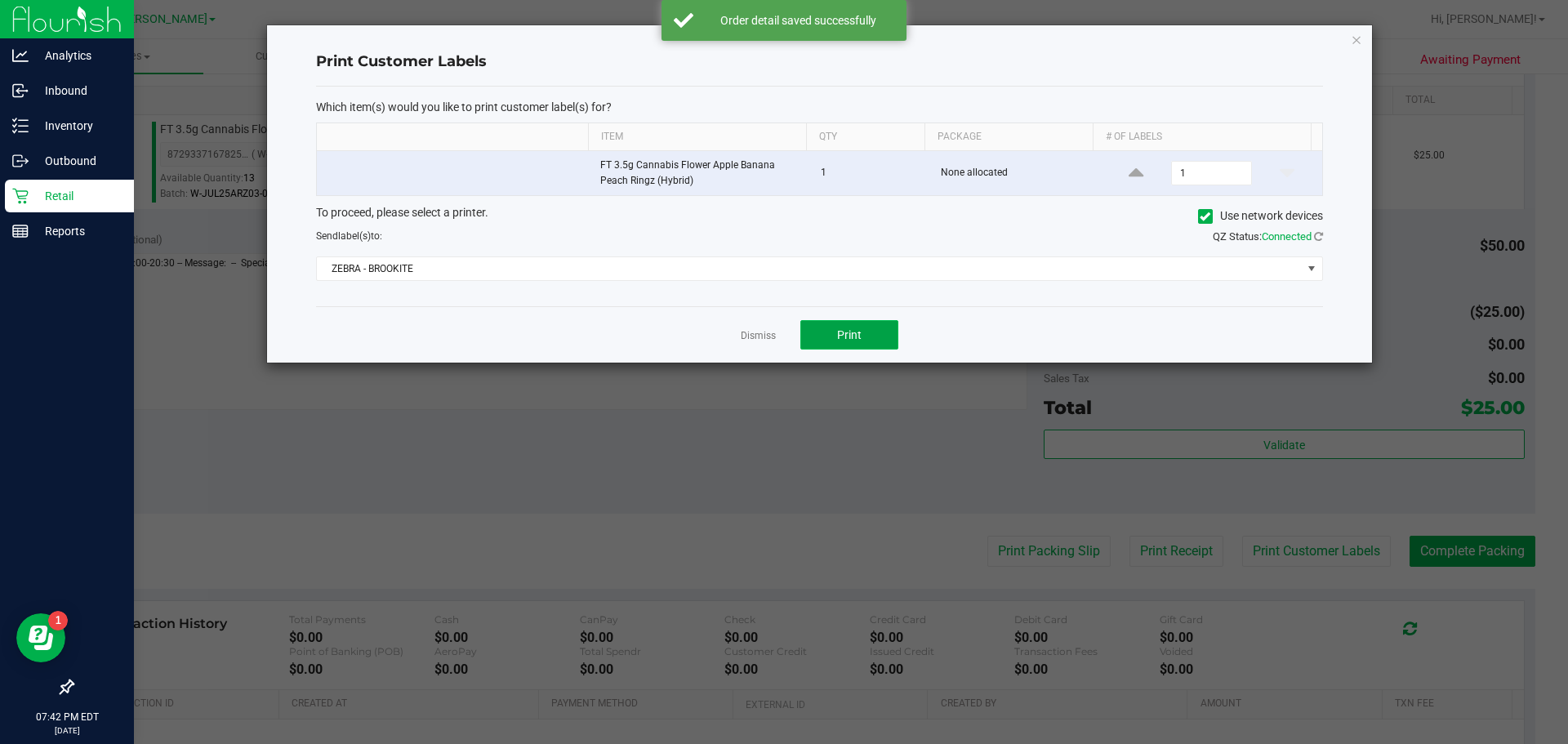
click at [768, 335] on span "Print" at bounding box center [849, 335] width 25 height 13
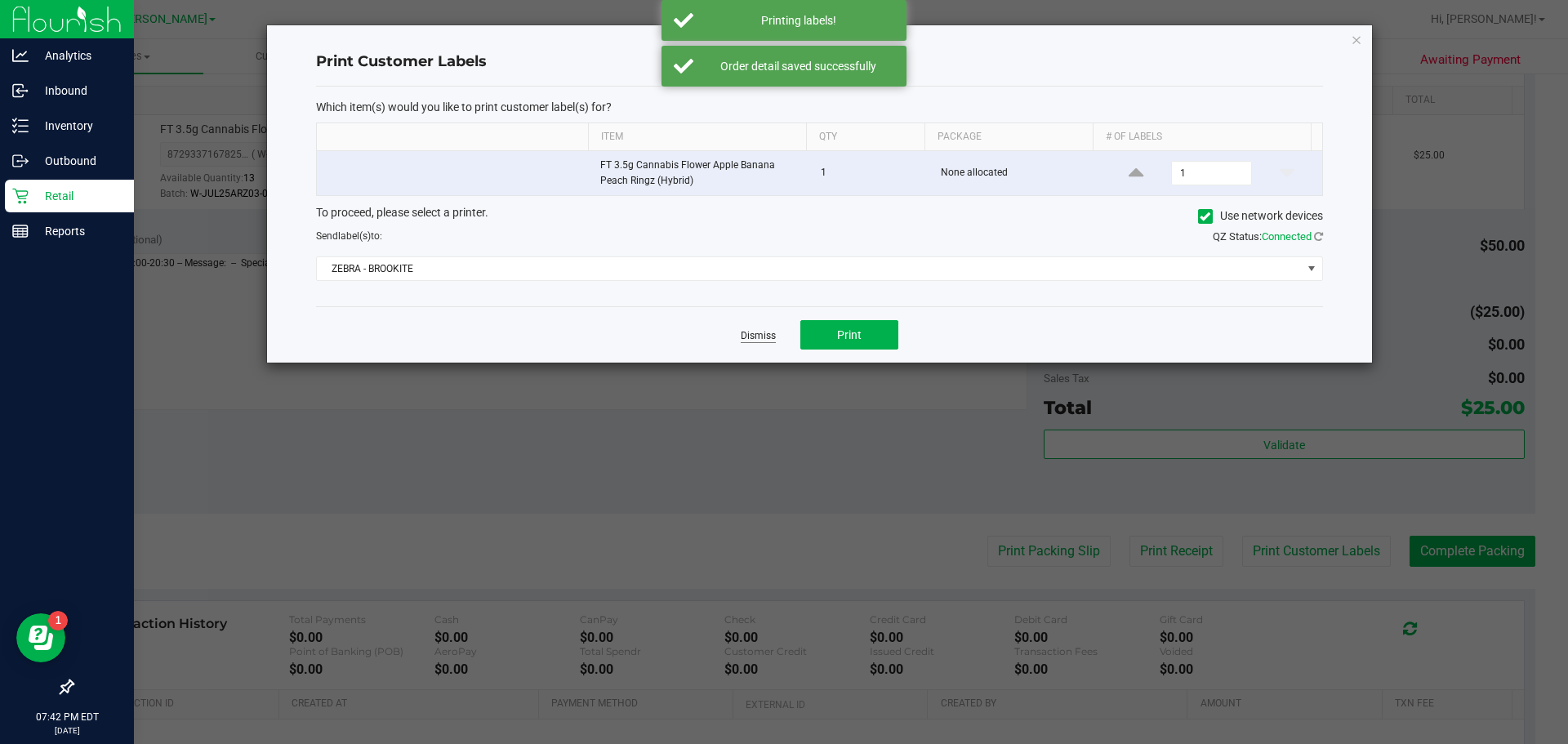
click at [756, 336] on link "Dismiss" at bounding box center [758, 335] width 35 height 14
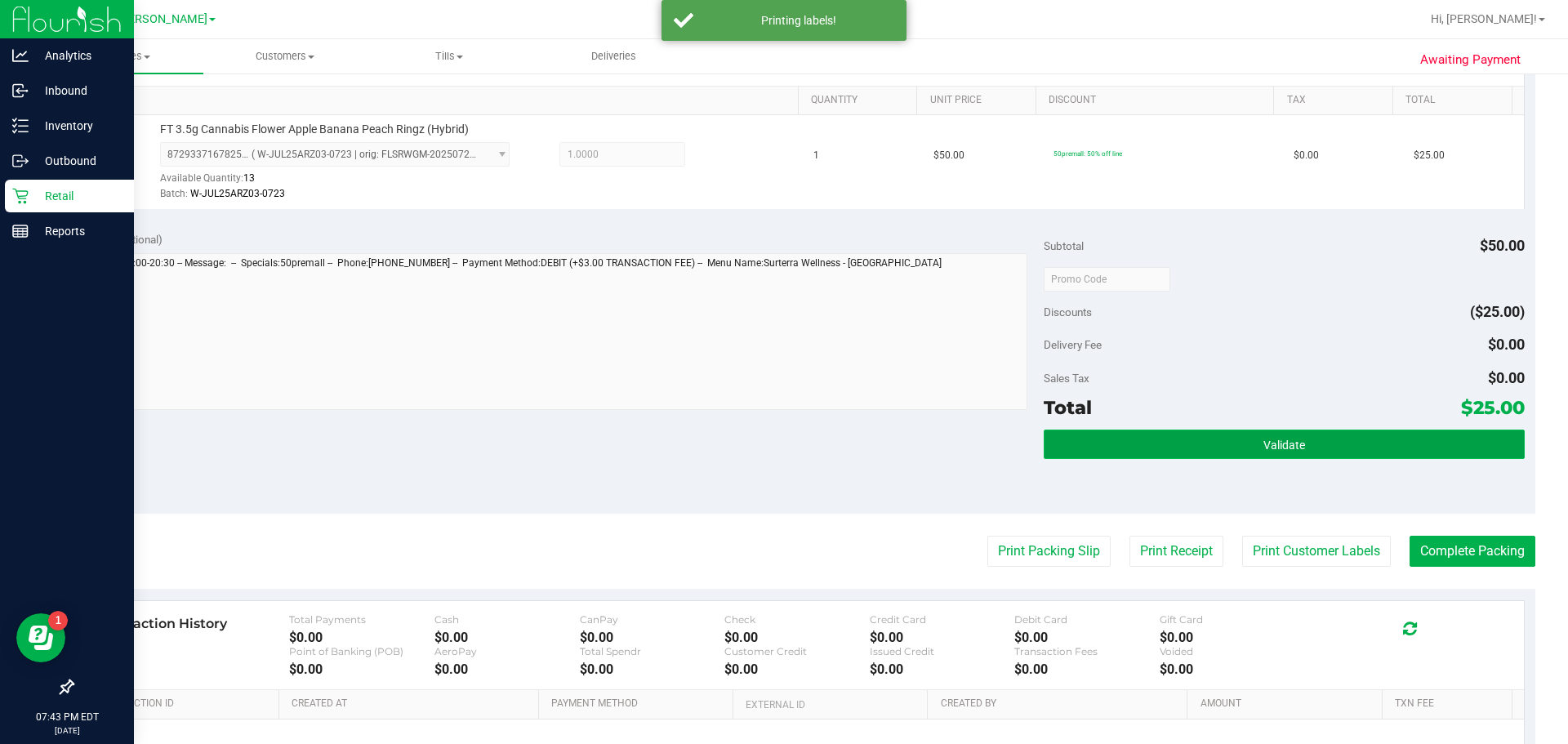
click at [768, 430] on button "Validate" at bounding box center [1284, 444] width 481 height 30
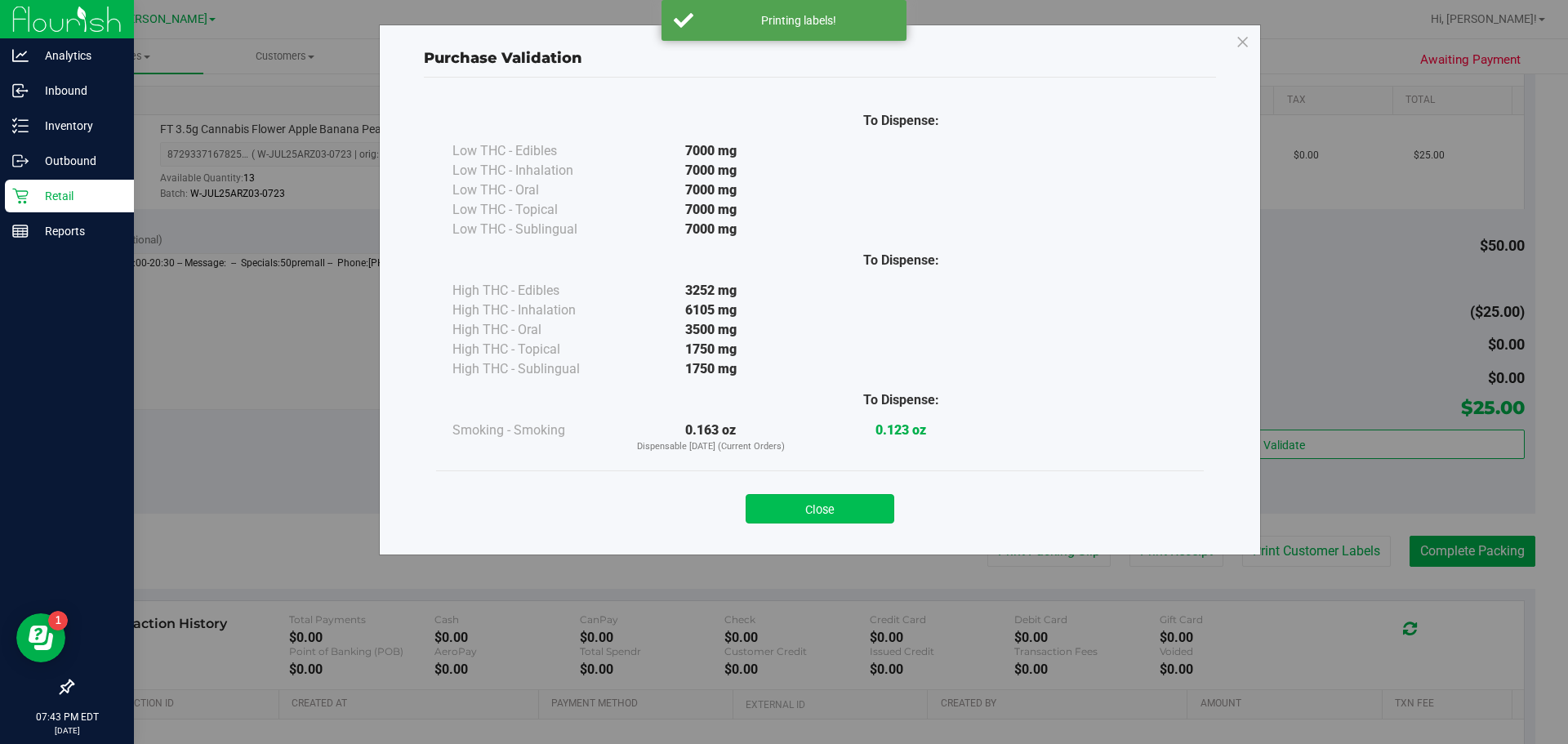
click at [768, 508] on button "Close" at bounding box center [819, 508] width 148 height 30
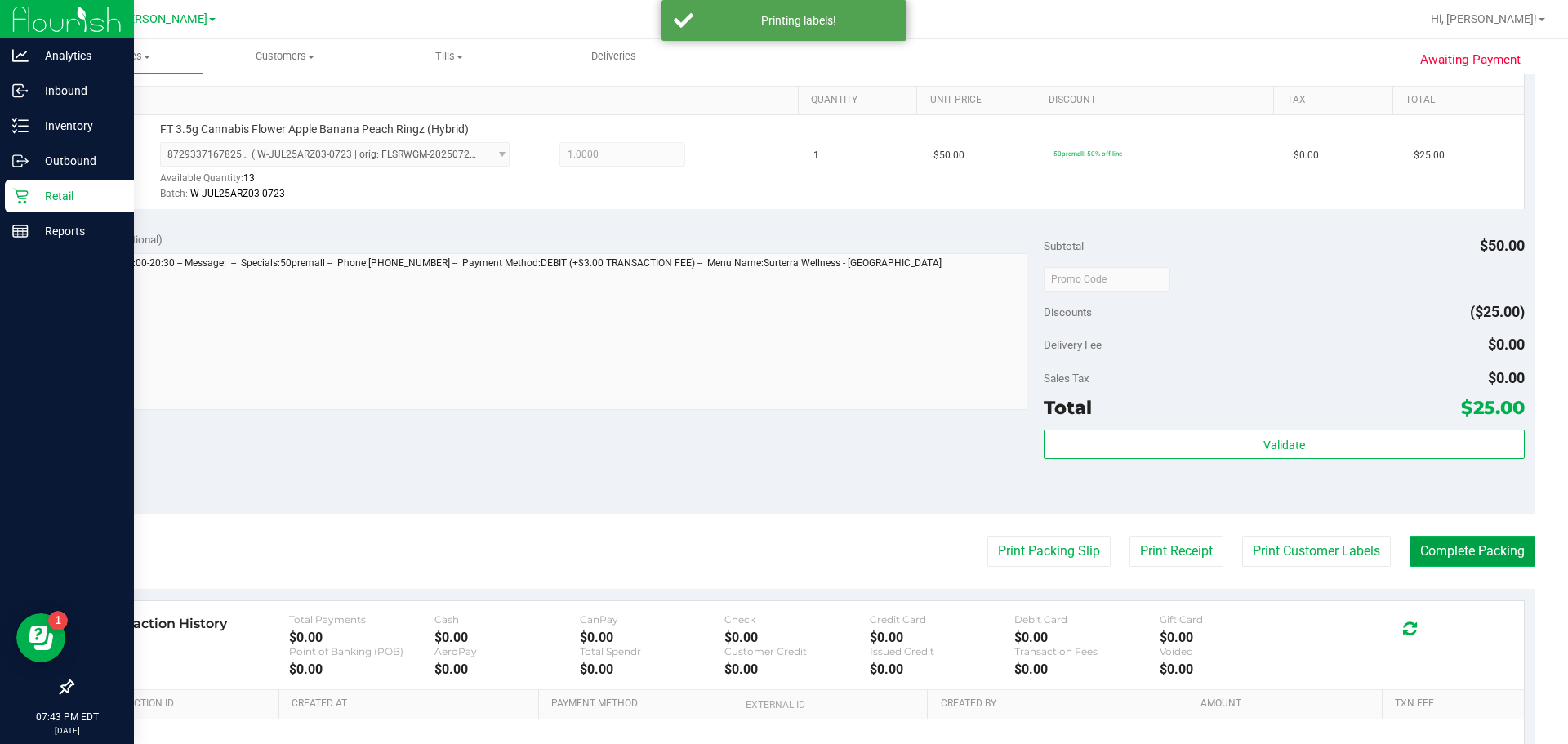
click at [768, 551] on button "Complete Packing" at bounding box center [1472, 551] width 126 height 31
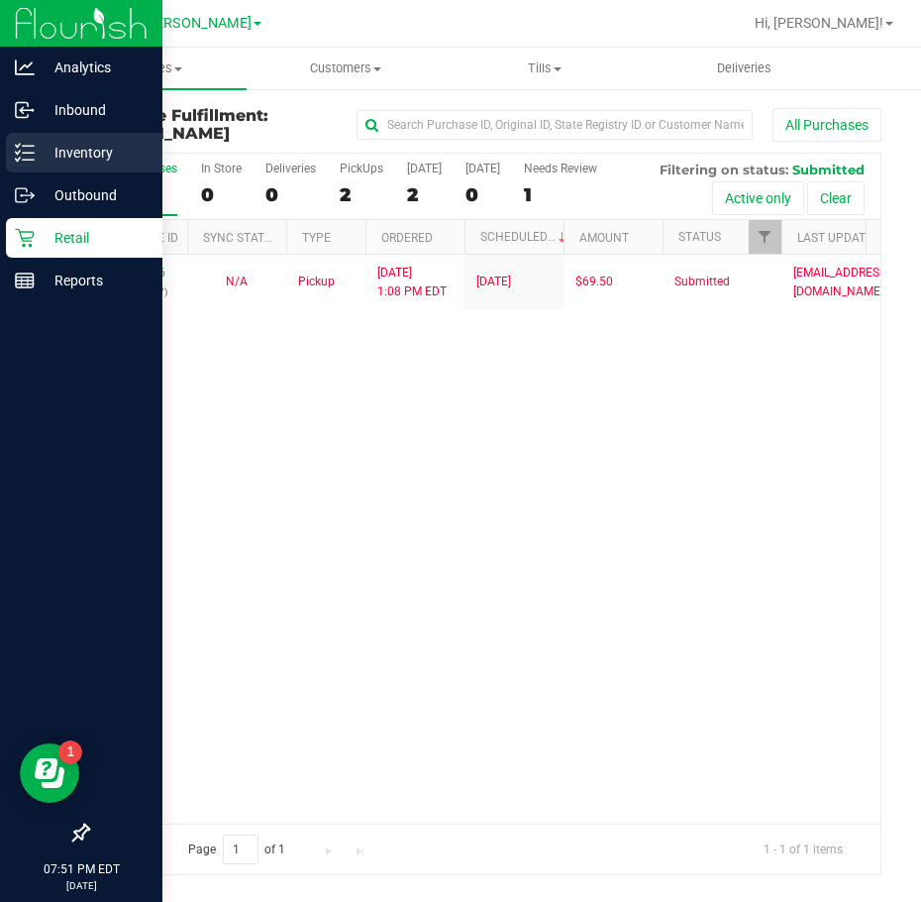
click at [18, 159] on icon at bounding box center [25, 153] width 20 height 20
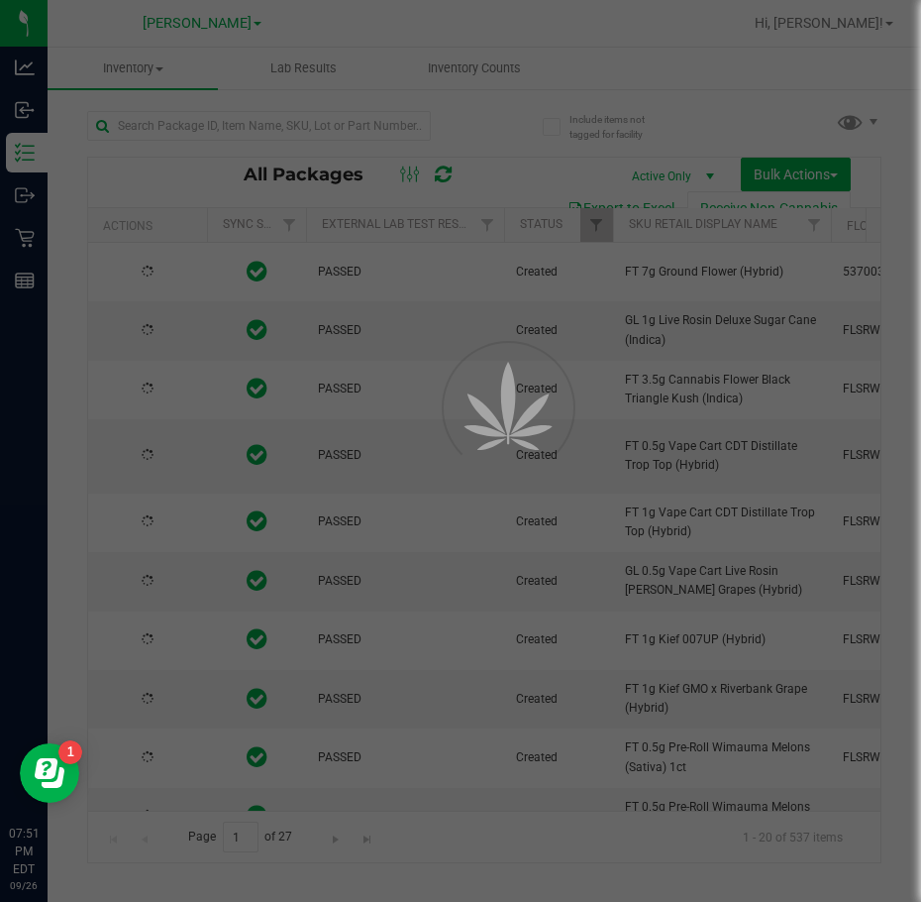
click at [372, 135] on div at bounding box center [460, 451] width 921 height 902
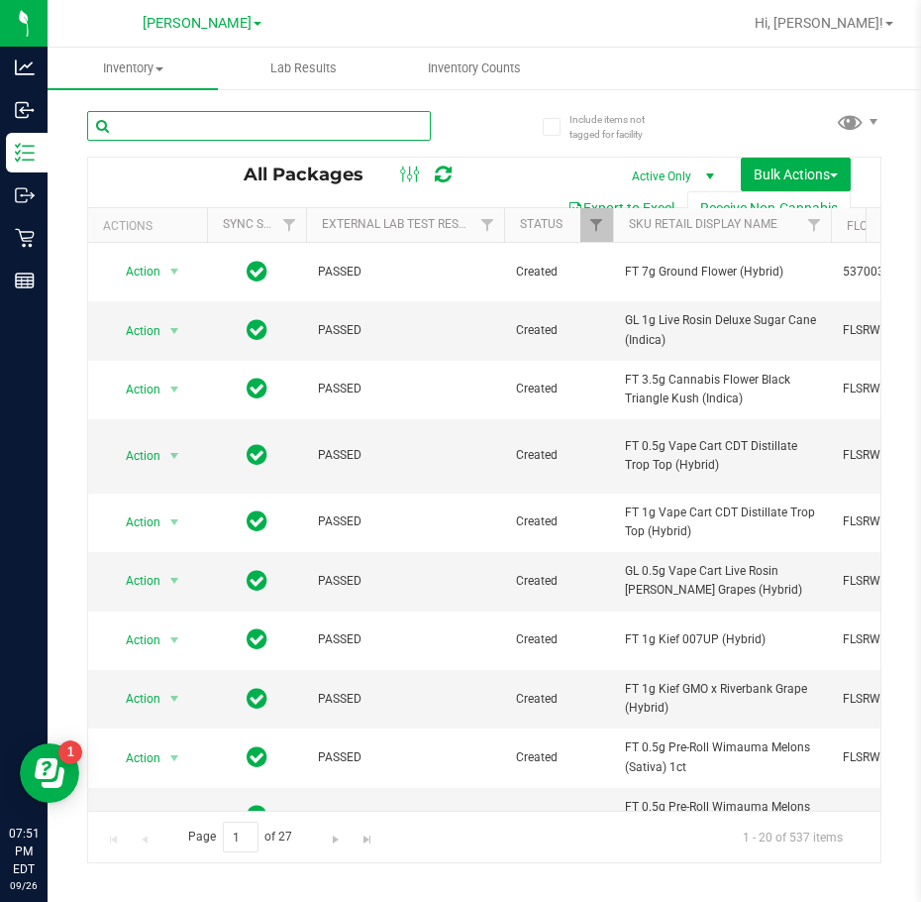
click at [266, 131] on input "text" at bounding box center [259, 126] width 344 height 30
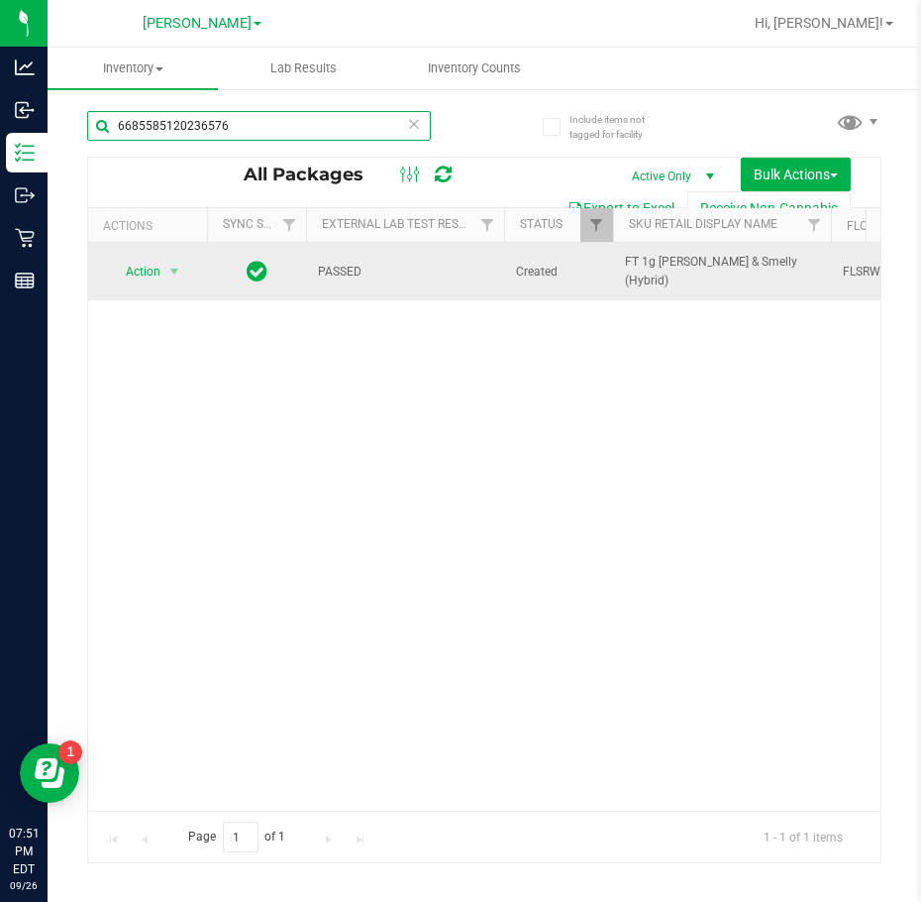
type input "6685585120236576"
click at [146, 273] on span "Action" at bounding box center [134, 272] width 53 height 28
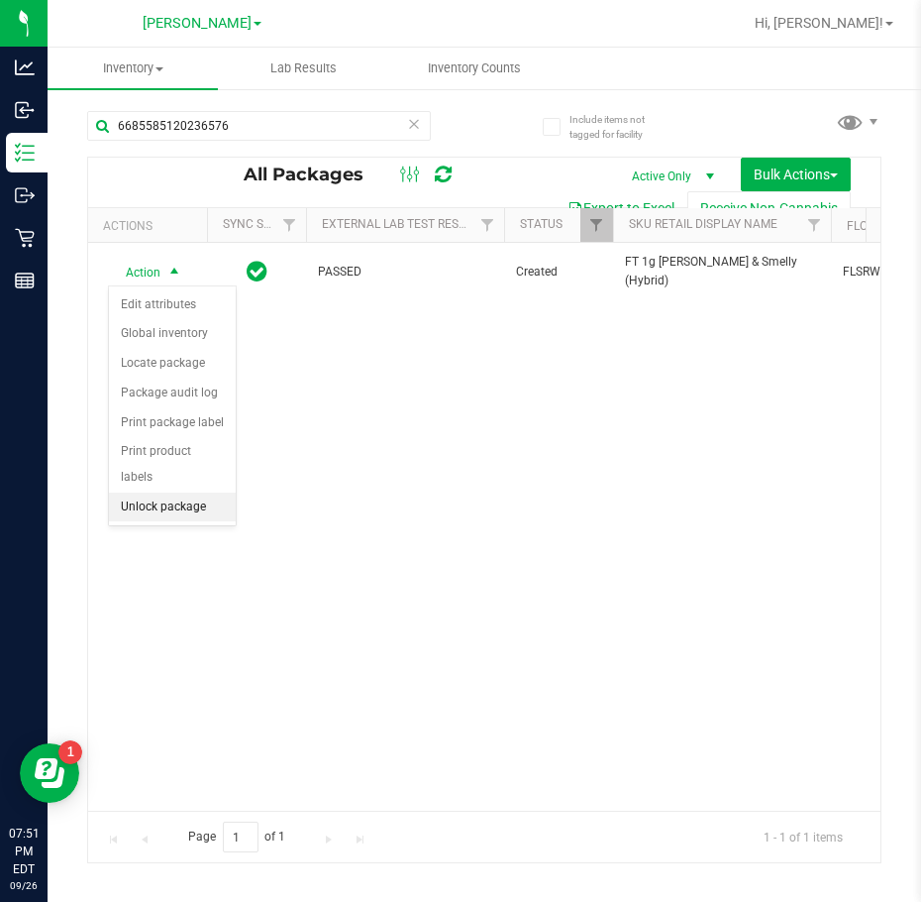
click at [185, 492] on li "Unlock package" at bounding box center [172, 507] width 127 height 30
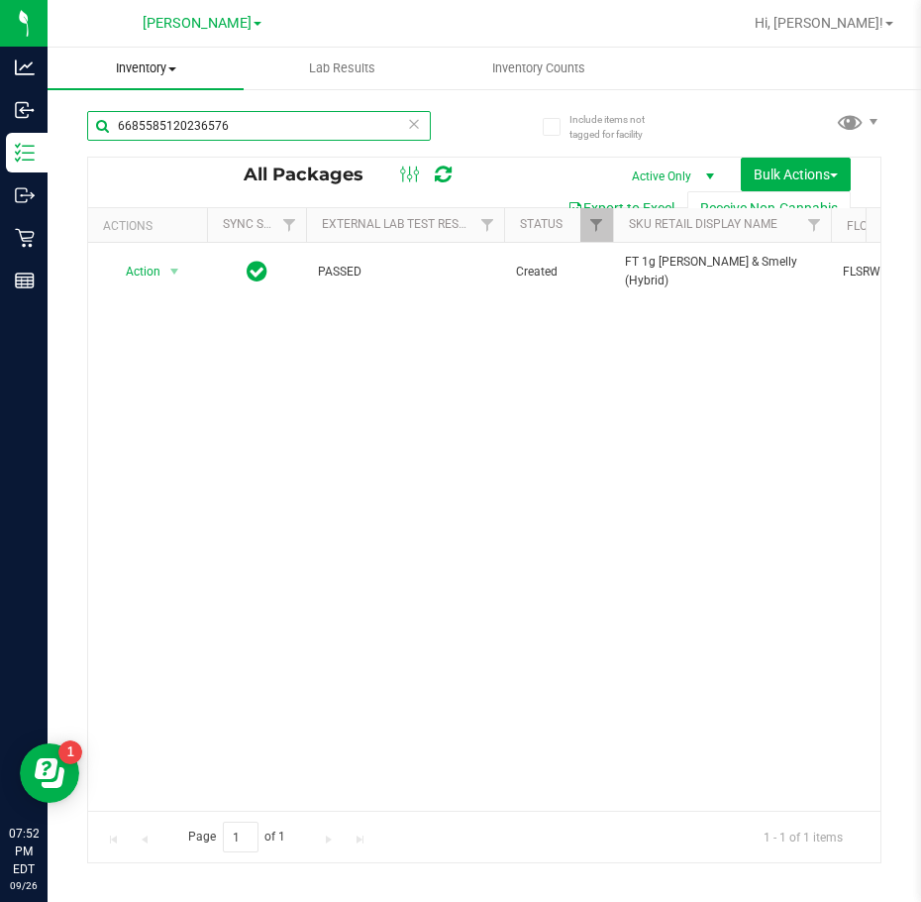
drag, startPoint x: 293, startPoint y: 125, endPoint x: 57, endPoint y: 56, distance: 245.5
click at [16, 82] on div "Analytics Inbound Inventory Outbound Retail Reports 07:52 PM EDT [DATE] 09/26 […" at bounding box center [460, 451] width 921 height 902
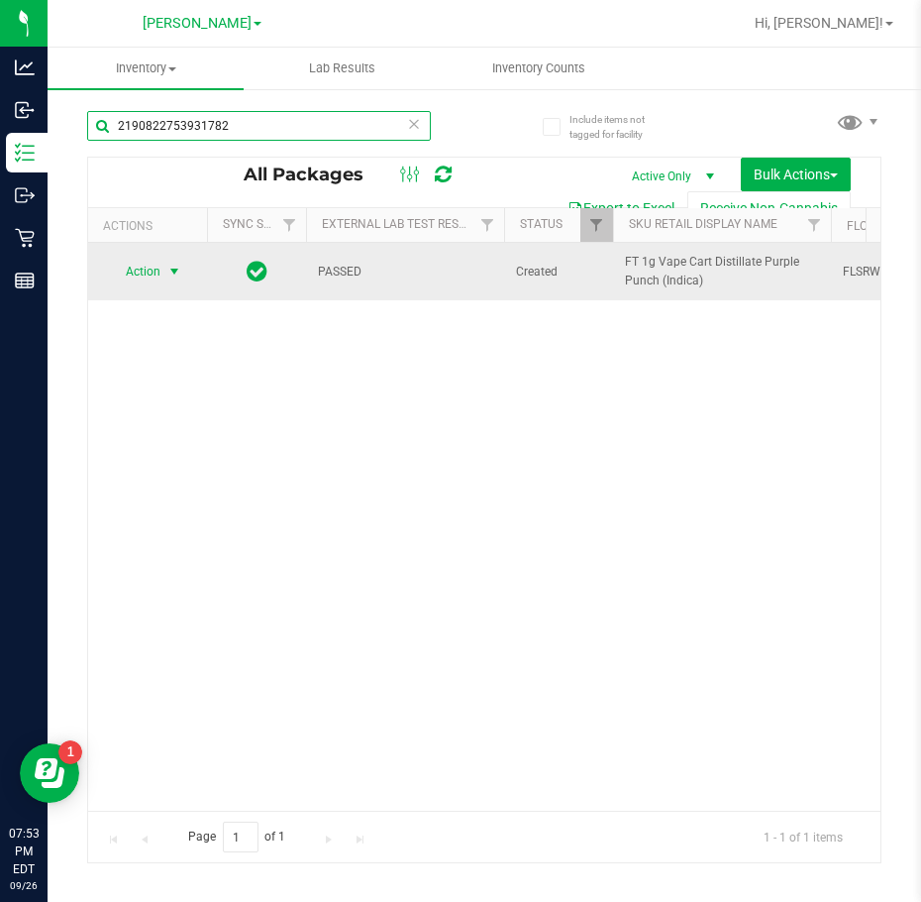
type input "2190822753931782"
click at [147, 267] on span "Action" at bounding box center [134, 272] width 53 height 28
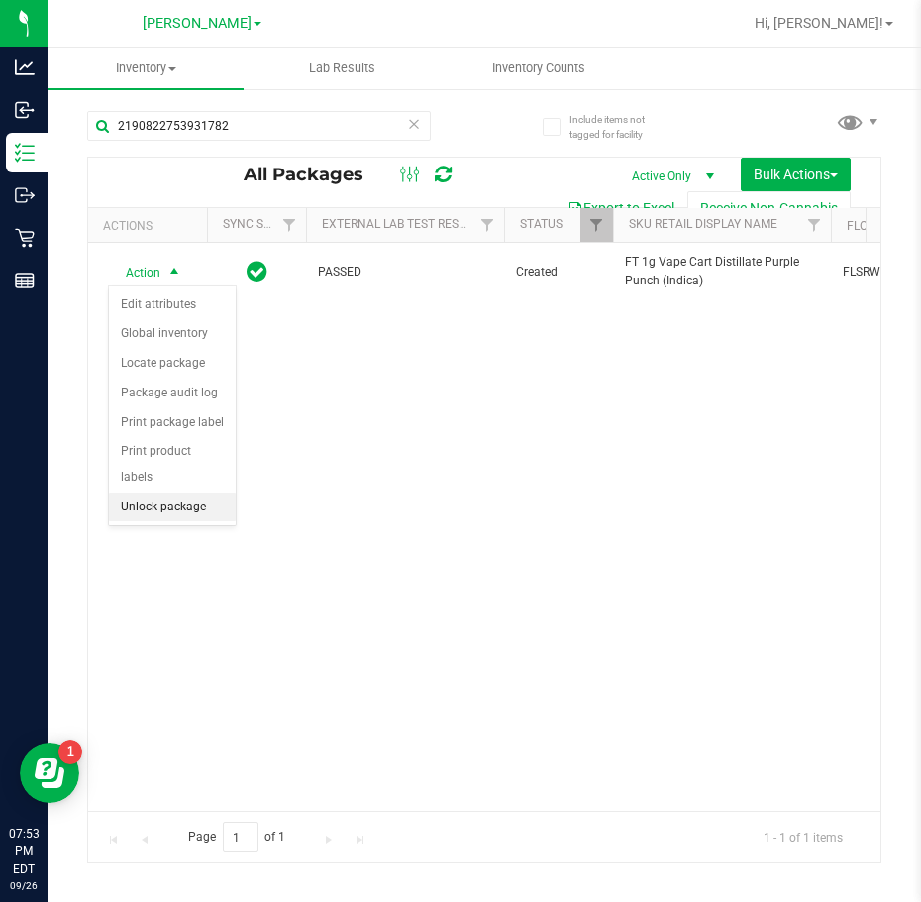
click at [170, 492] on li "Unlock package" at bounding box center [172, 507] width 127 height 30
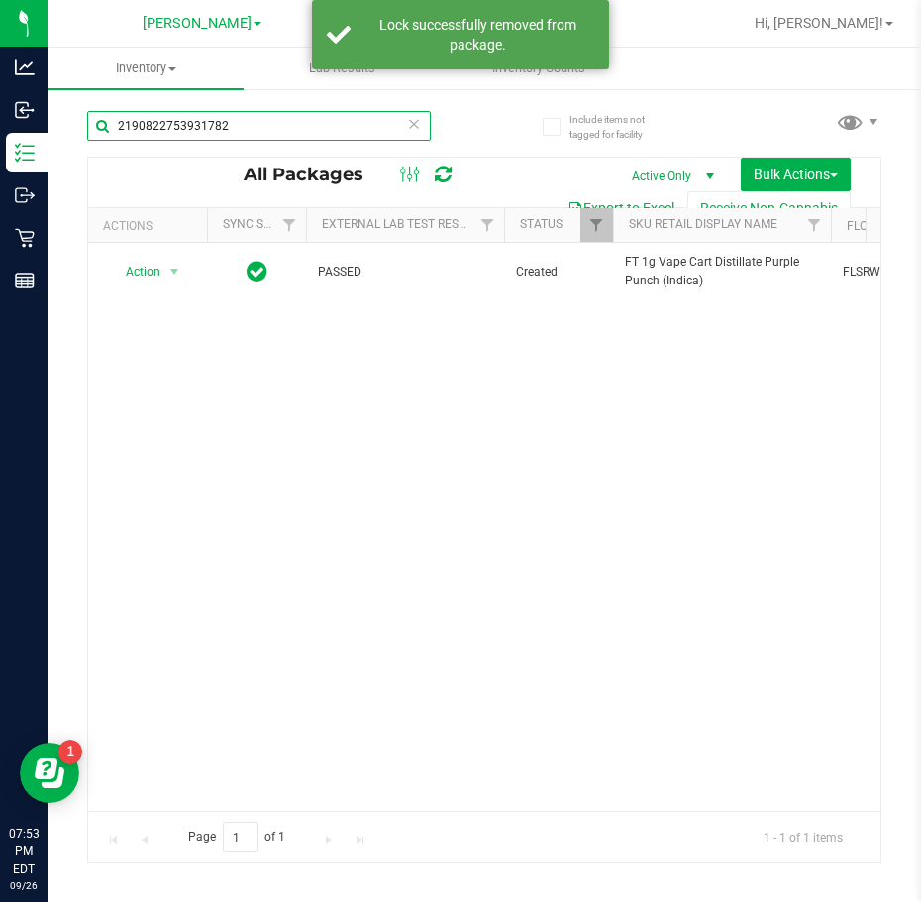
drag, startPoint x: 280, startPoint y: 119, endPoint x: -2, endPoint y: 119, distance: 282.3
click at [0, 119] on html "Analytics Inbound Inventory Outbound Retail Reports 07:53 PM EDT [DATE] 09/26 […" at bounding box center [460, 451] width 921 height 902
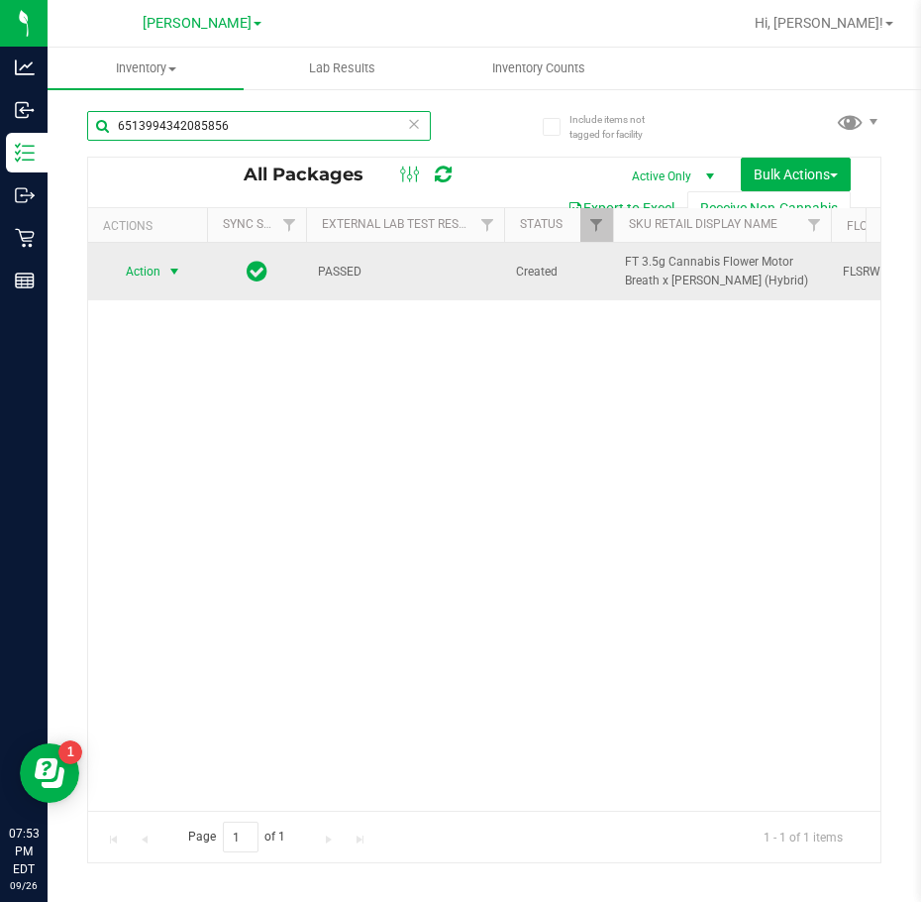
type input "6513994342085856"
click at [168, 274] on span "select" at bounding box center [174, 272] width 16 height 16
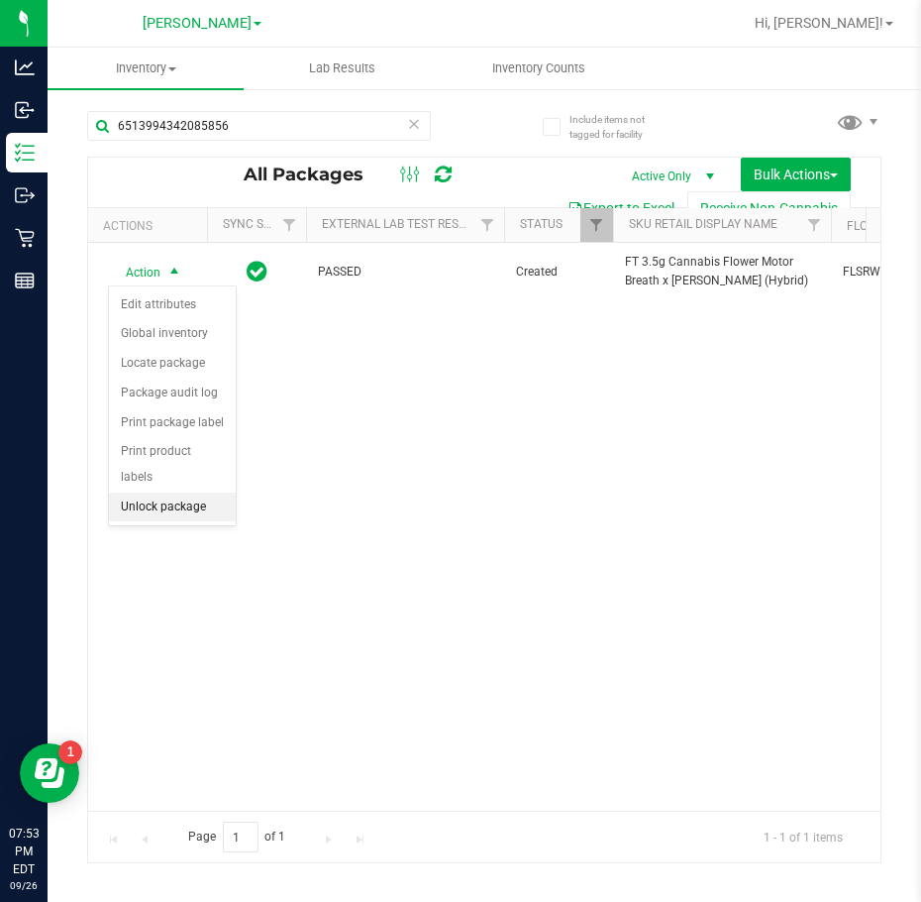
click at [187, 492] on li "Unlock package" at bounding box center [172, 507] width 127 height 30
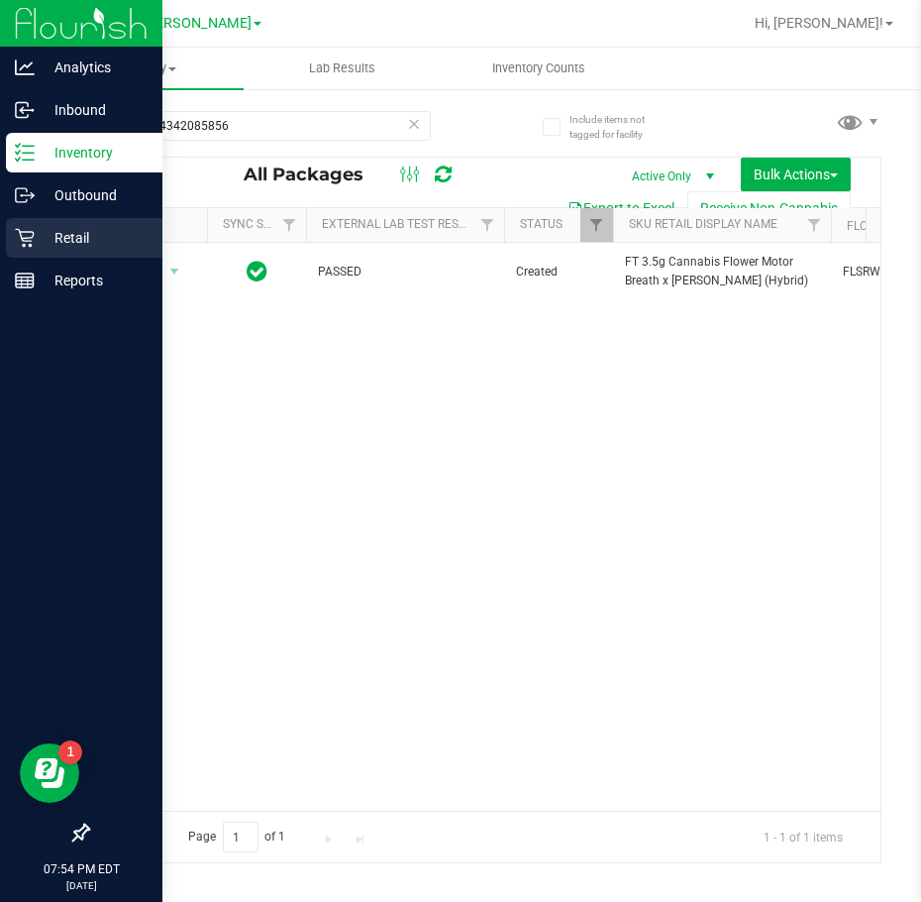
click at [61, 249] on div "Retail" at bounding box center [84, 238] width 157 height 40
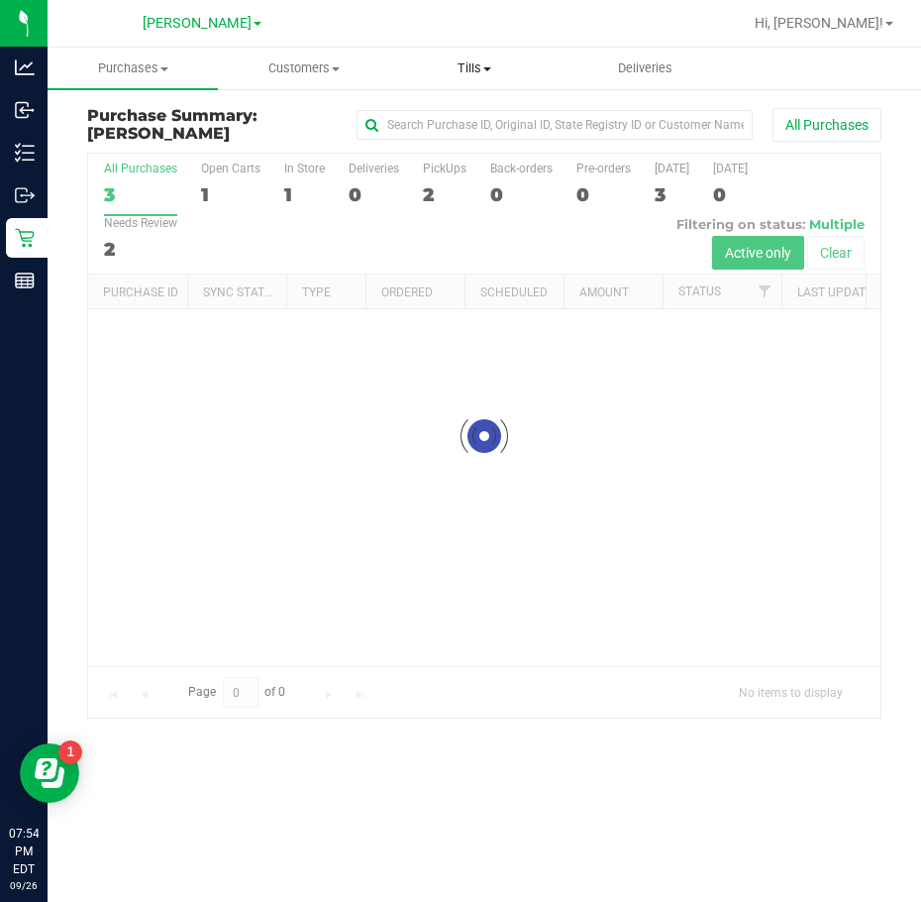
click at [460, 64] on span "Tills" at bounding box center [474, 68] width 168 height 18
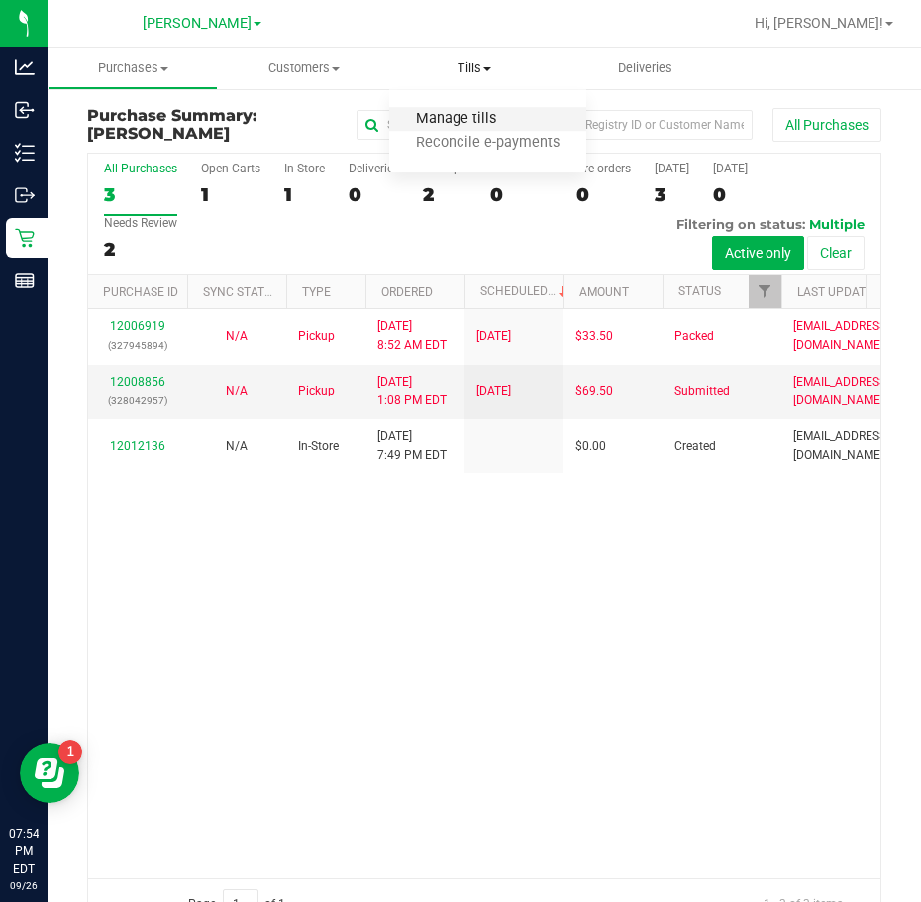
click at [443, 116] on span "Manage tills" at bounding box center [456, 119] width 134 height 17
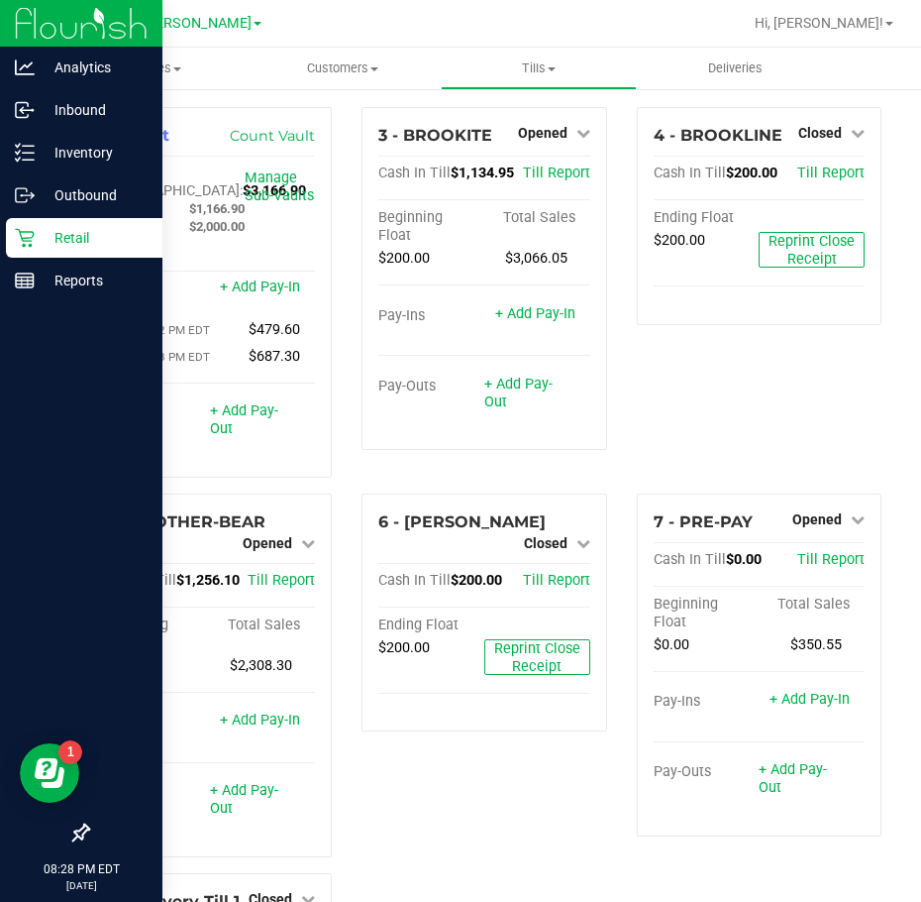
click at [47, 244] on p "Retail" at bounding box center [94, 238] width 119 height 24
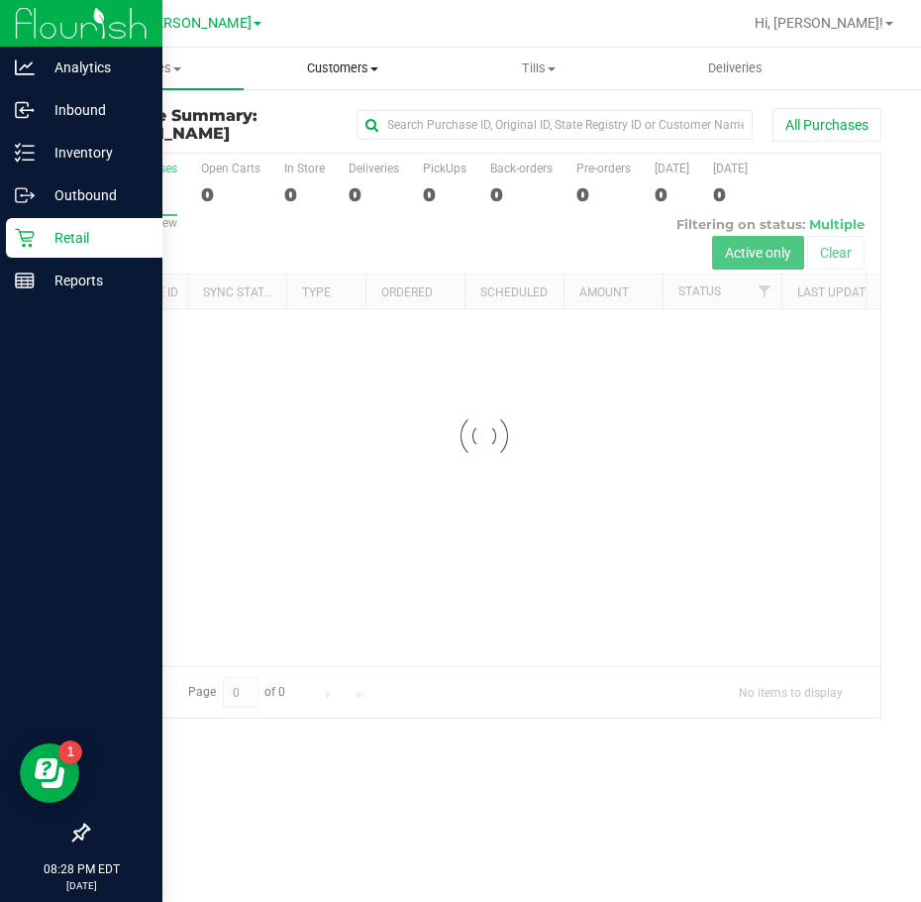
click at [251, 70] on span "Customers" at bounding box center [342, 68] width 194 height 18
click at [147, 70] on span "Purchases" at bounding box center [146, 68] width 194 height 18
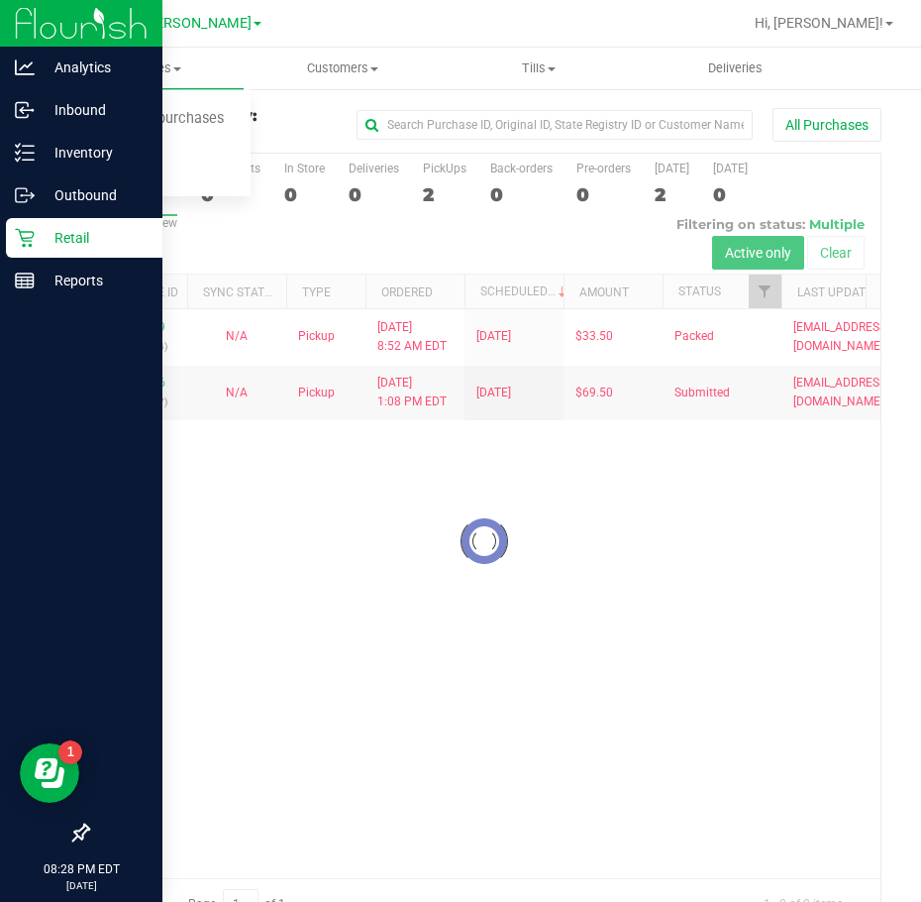
click at [315, 732] on div at bounding box center [484, 541] width 793 height 775
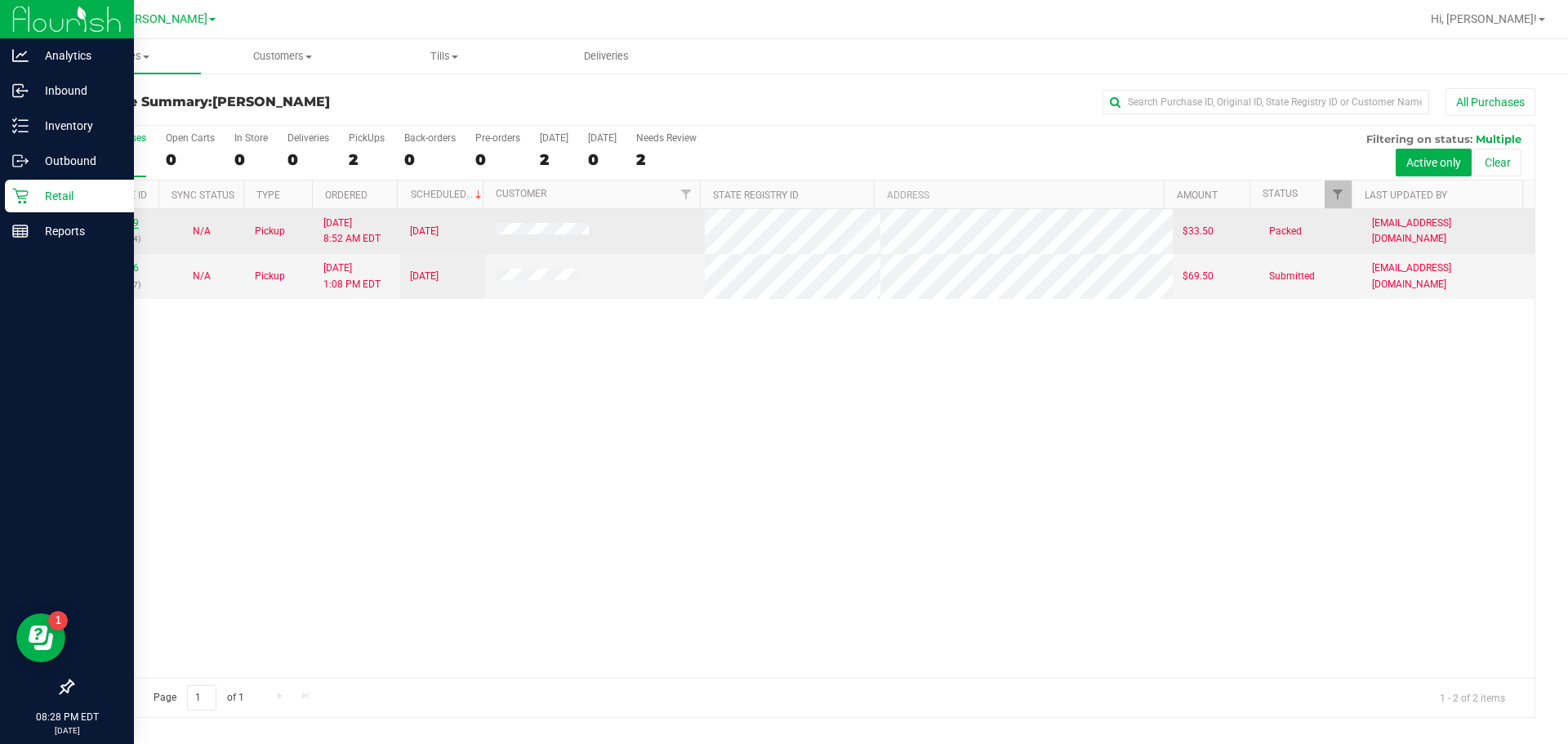
click at [132, 226] on link "12006919" at bounding box center [115, 223] width 45 height 12
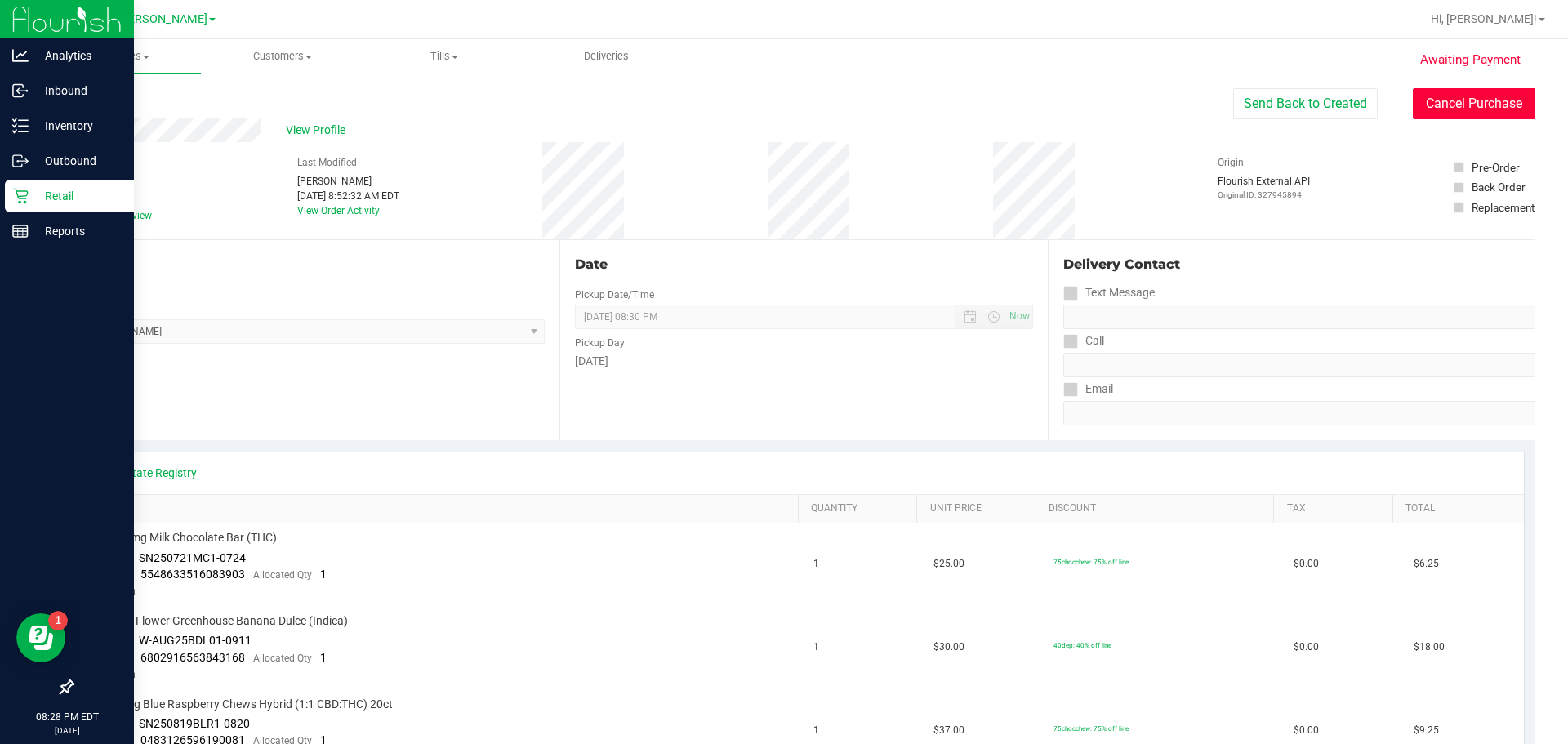
click at [768, 113] on button "Cancel Purchase" at bounding box center [1474, 104] width 123 height 31
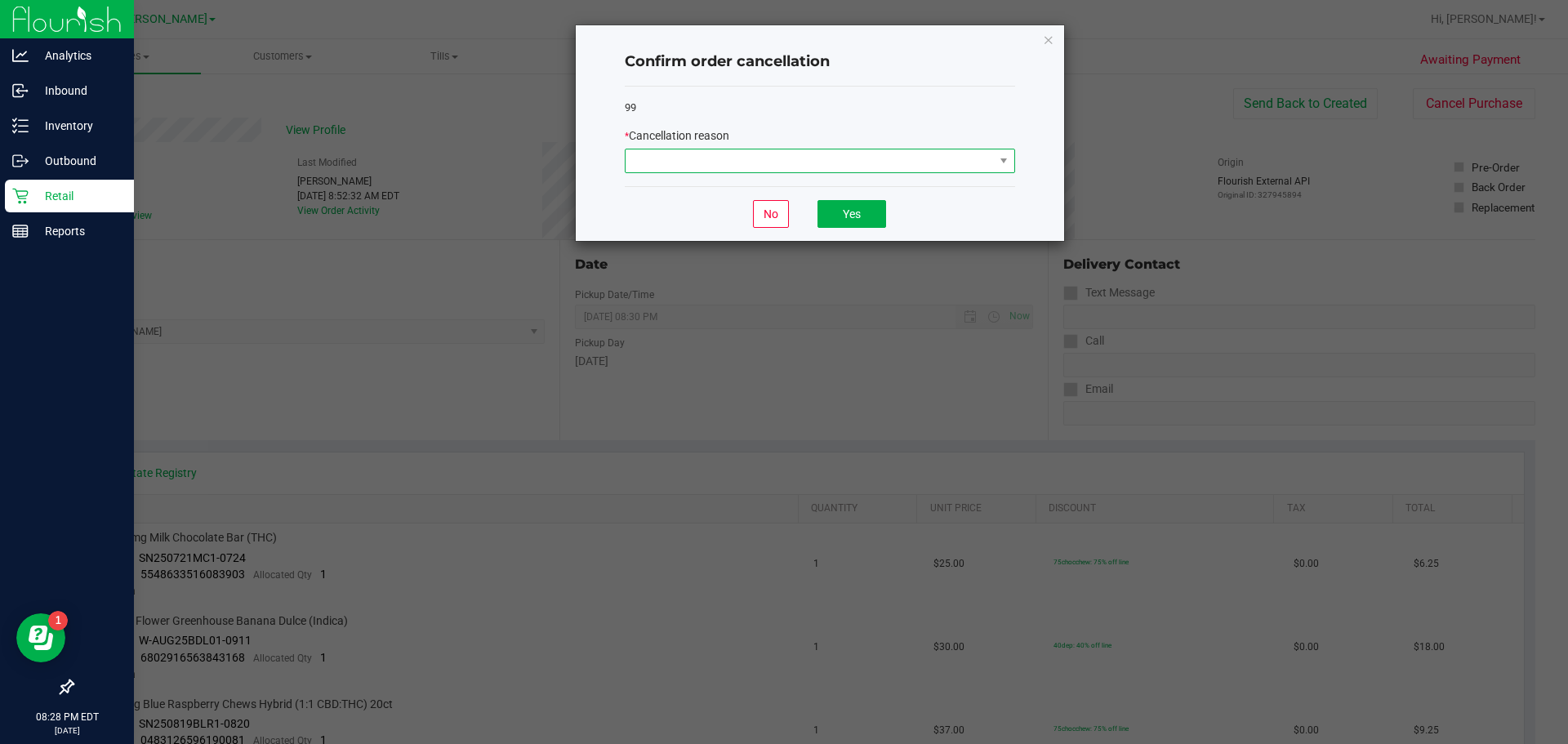
click at [761, 162] on span at bounding box center [810, 161] width 369 height 23
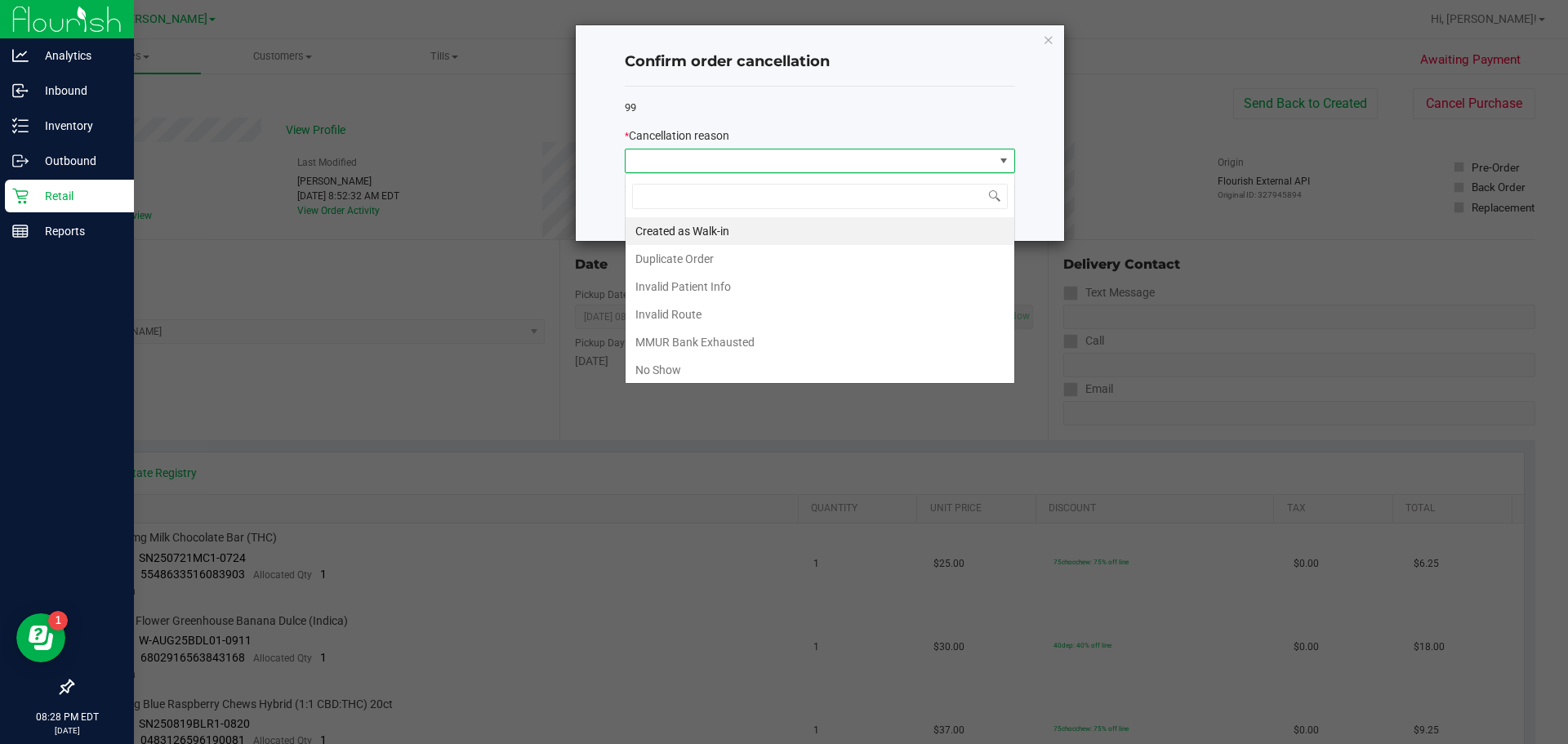
scroll to position [25, 391]
click at [687, 378] on li "No Show" at bounding box center [820, 370] width 389 height 28
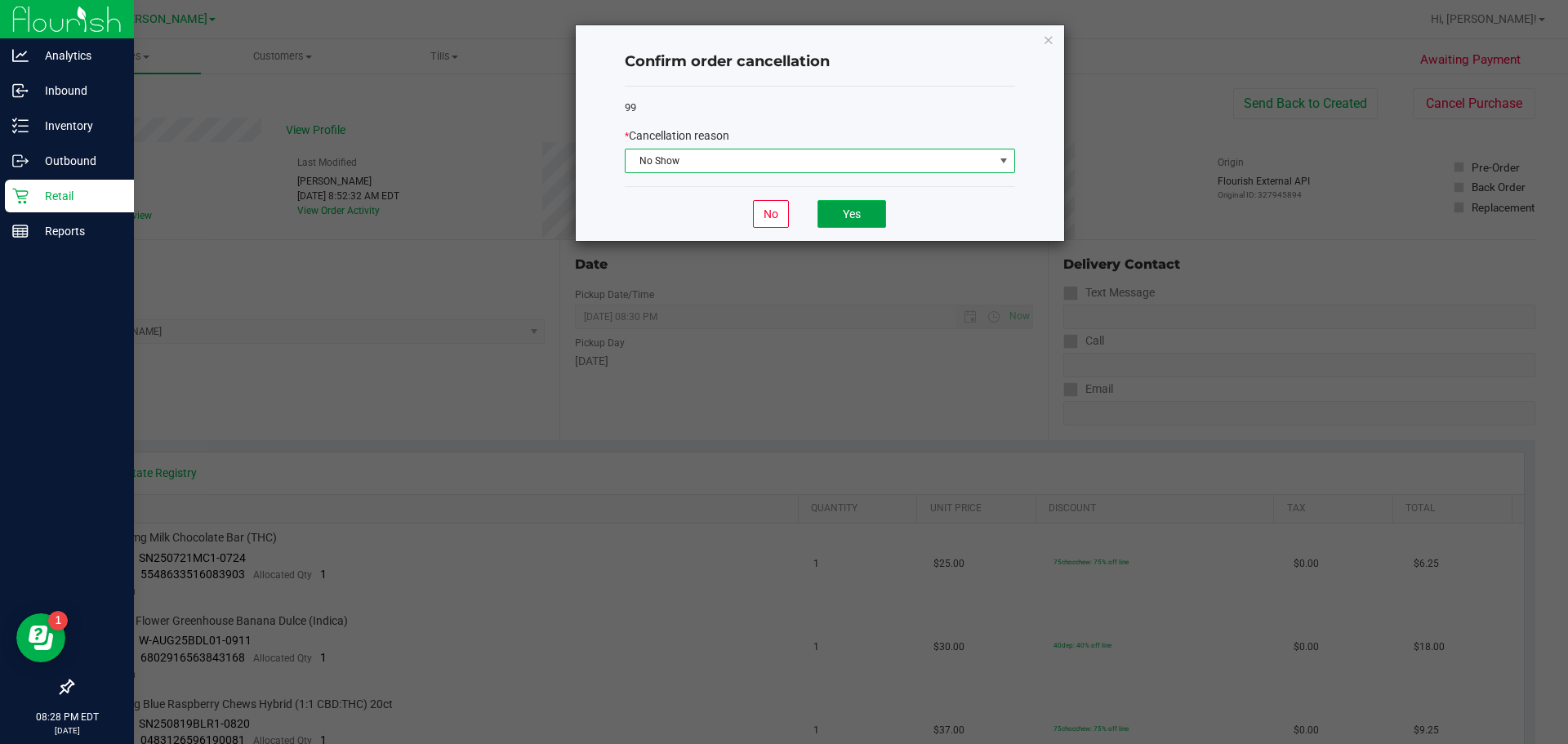
click at [768, 217] on button "Yes" at bounding box center [852, 214] width 68 height 28
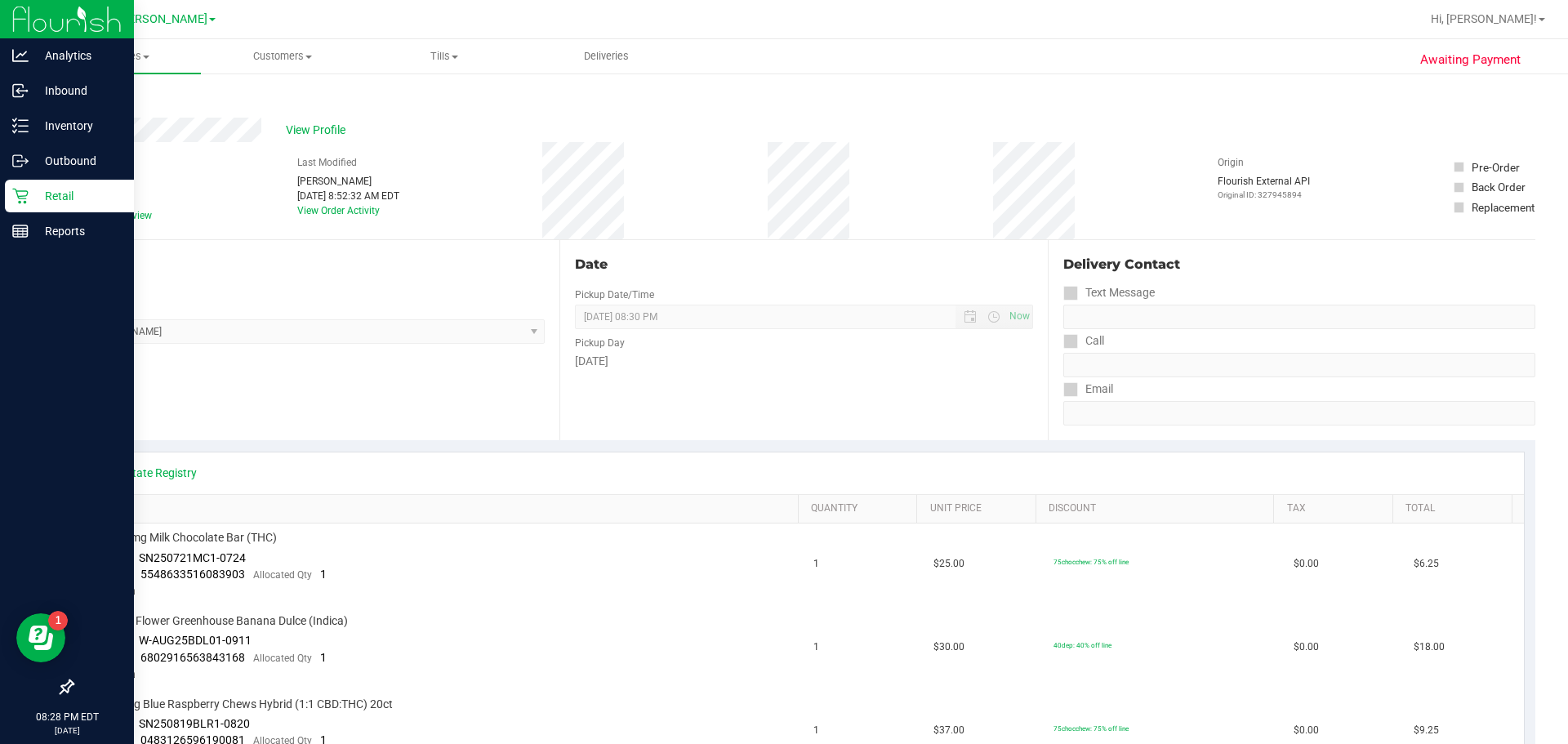
click at [96, 99] on link "Back" at bounding box center [84, 98] width 25 height 12
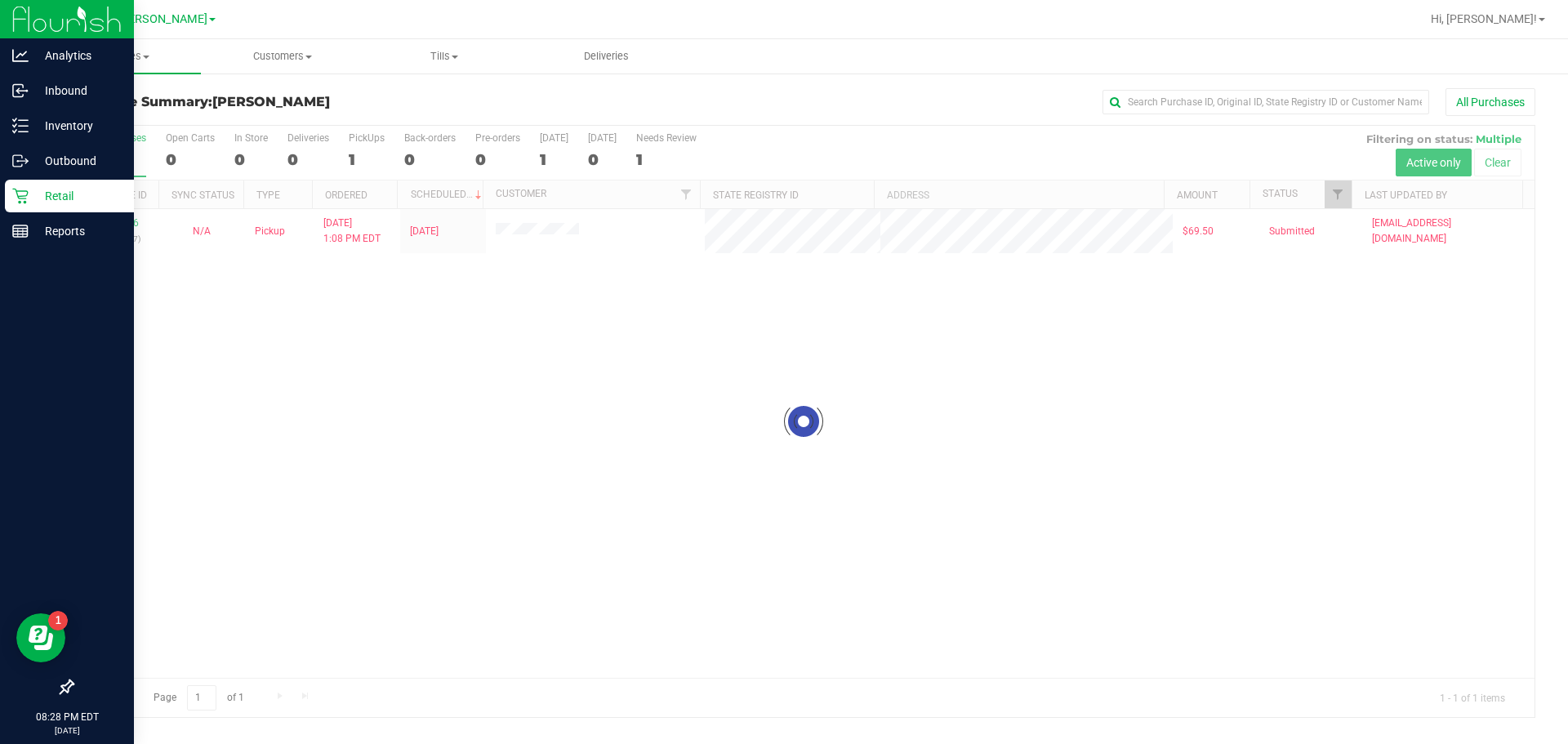
click at [129, 227] on div at bounding box center [803, 421] width 1462 height 591
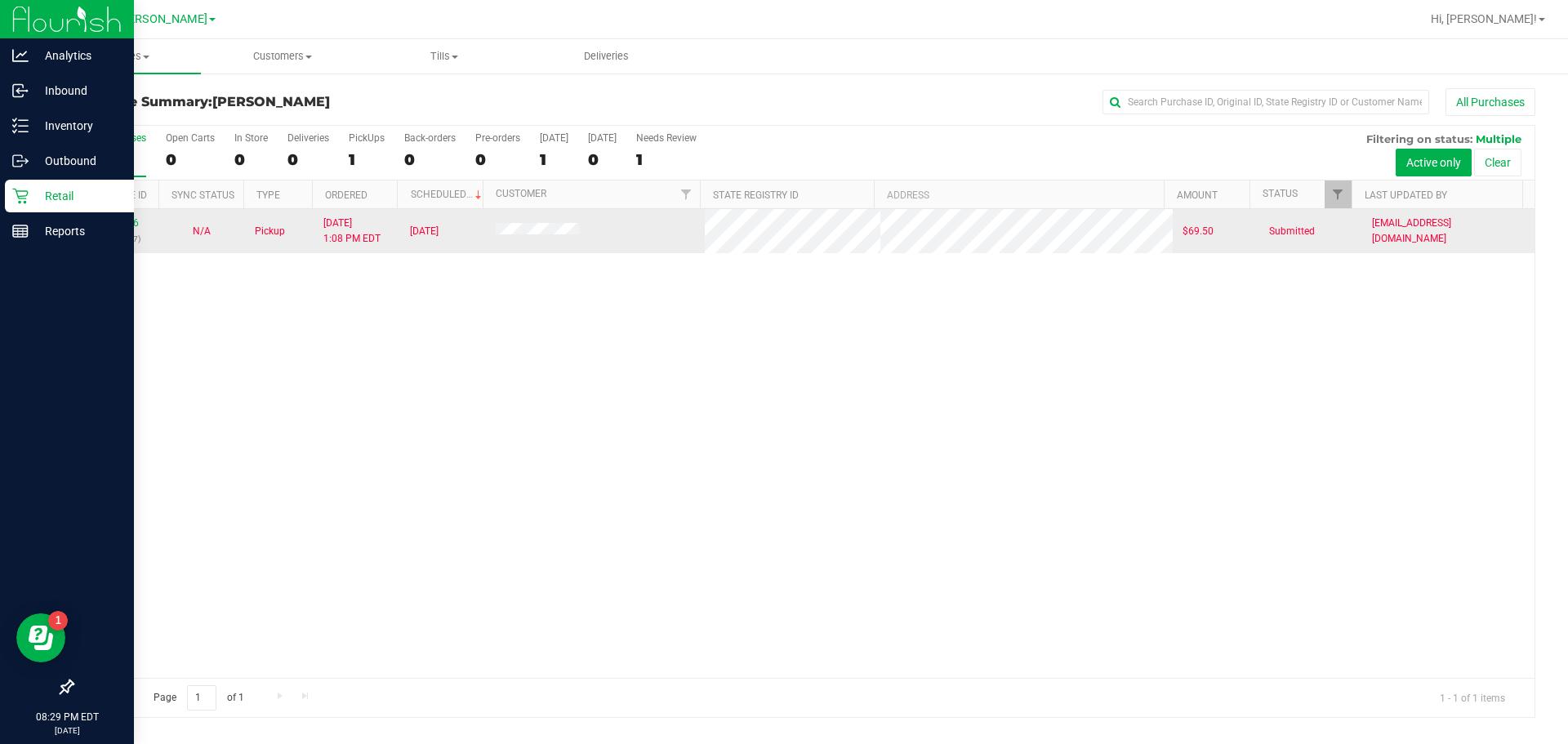
click at [137, 220] on div "12008856 (328042957)" at bounding box center [115, 232] width 66 height 31
click at [124, 225] on link "12008856" at bounding box center [115, 223] width 45 height 12
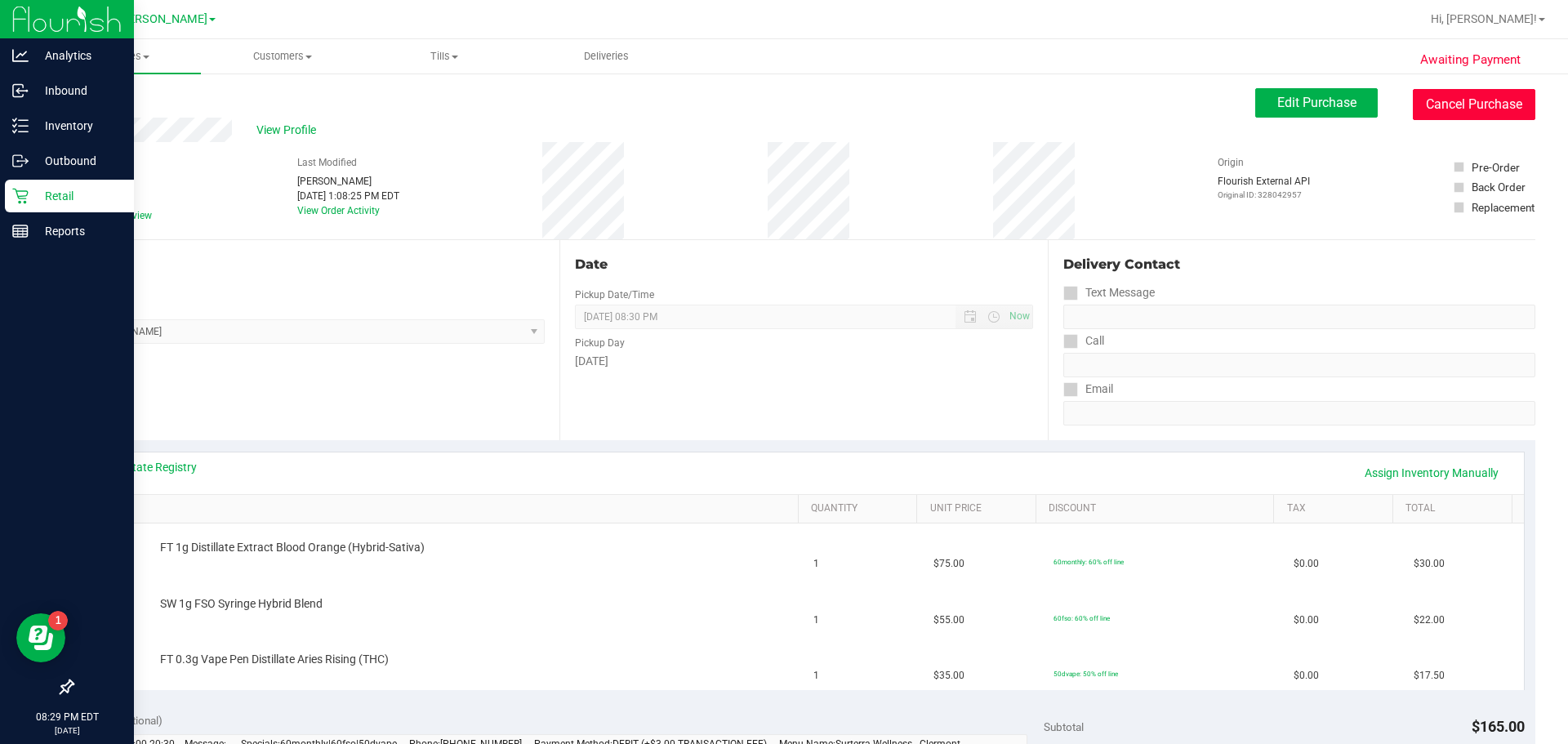
click at [768, 96] on button "Cancel Purchase" at bounding box center [1474, 105] width 123 height 31
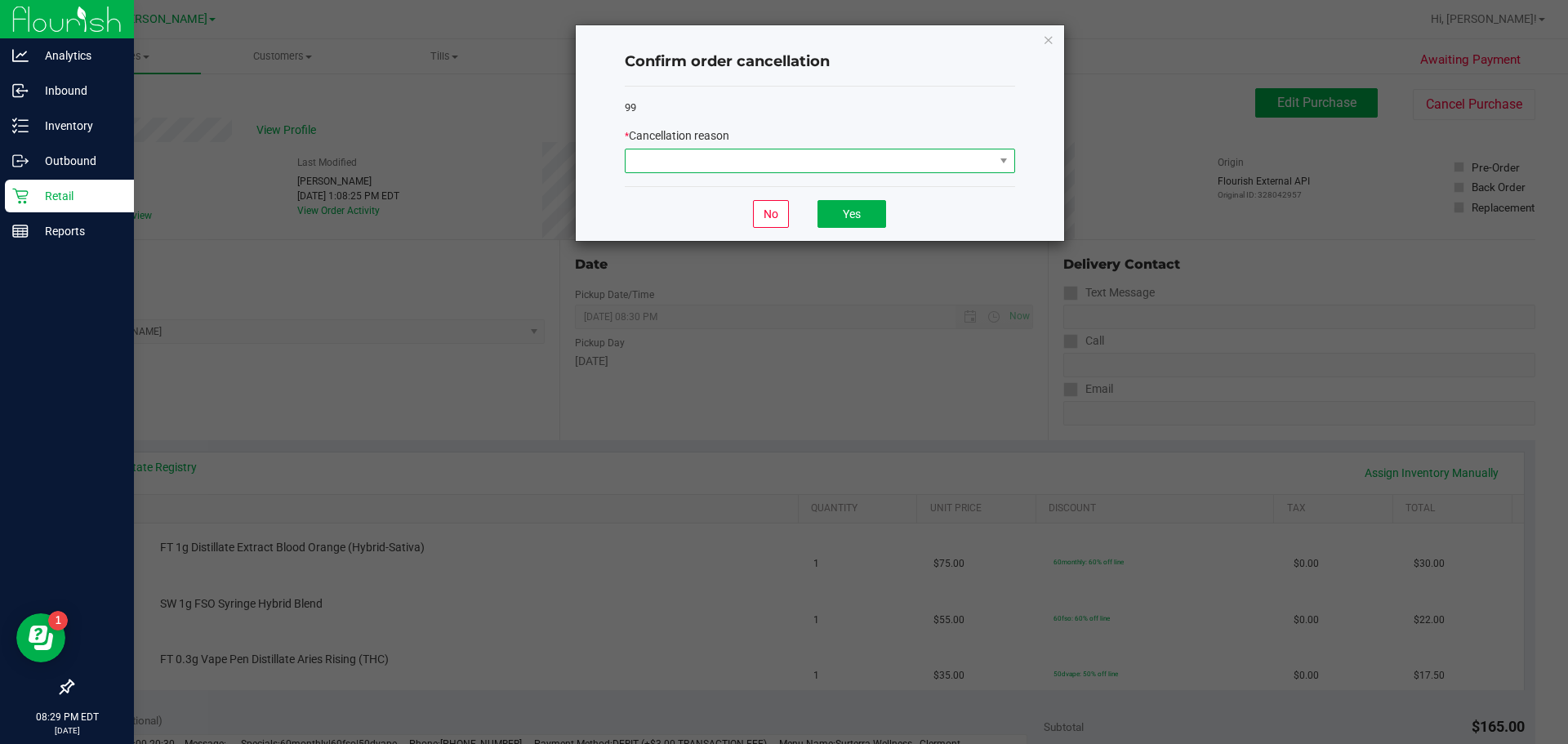
click at [768, 160] on span at bounding box center [810, 161] width 369 height 23
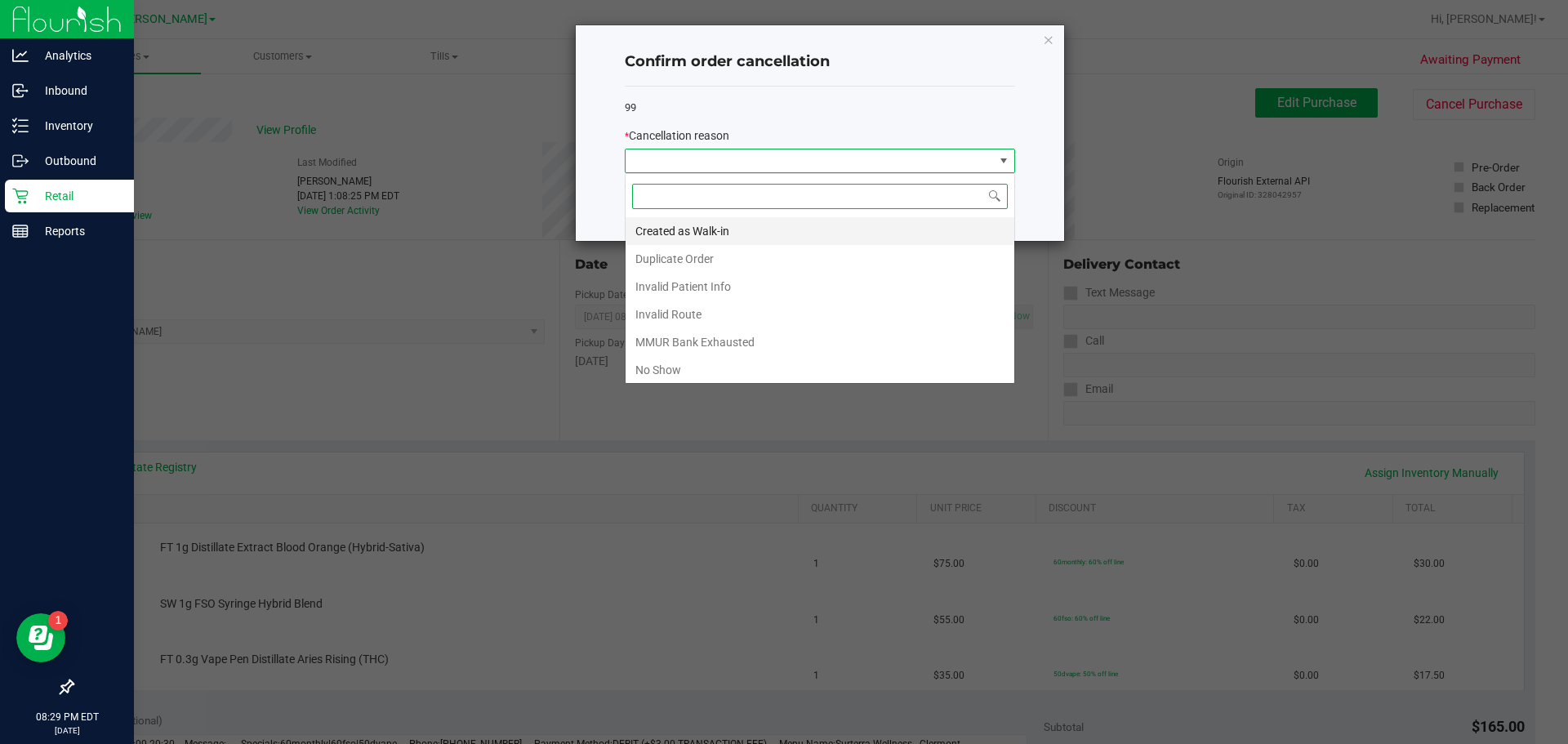
scroll to position [25, 391]
click at [674, 365] on li "No Show" at bounding box center [820, 370] width 389 height 28
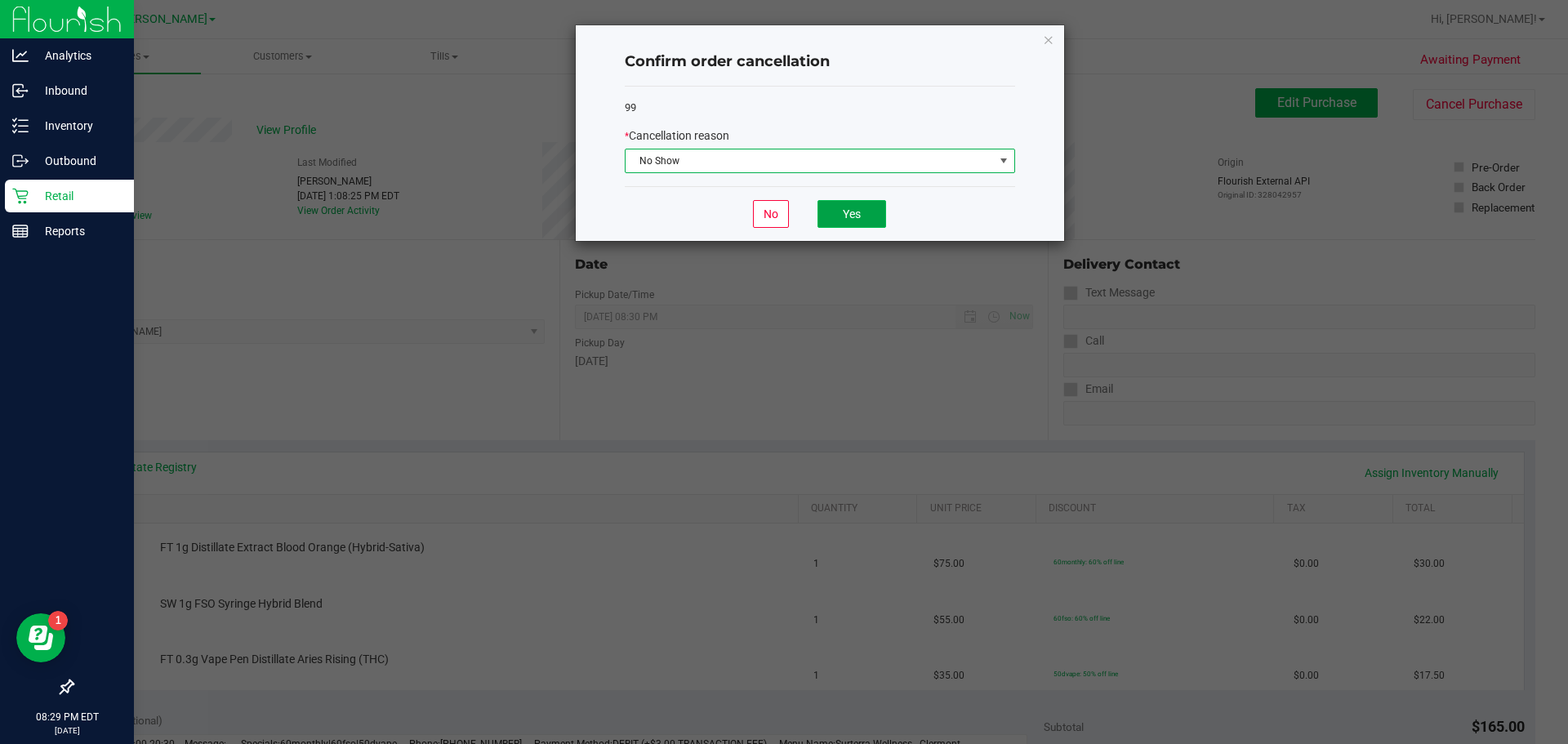
click at [768, 218] on button "Yes" at bounding box center [852, 214] width 68 height 28
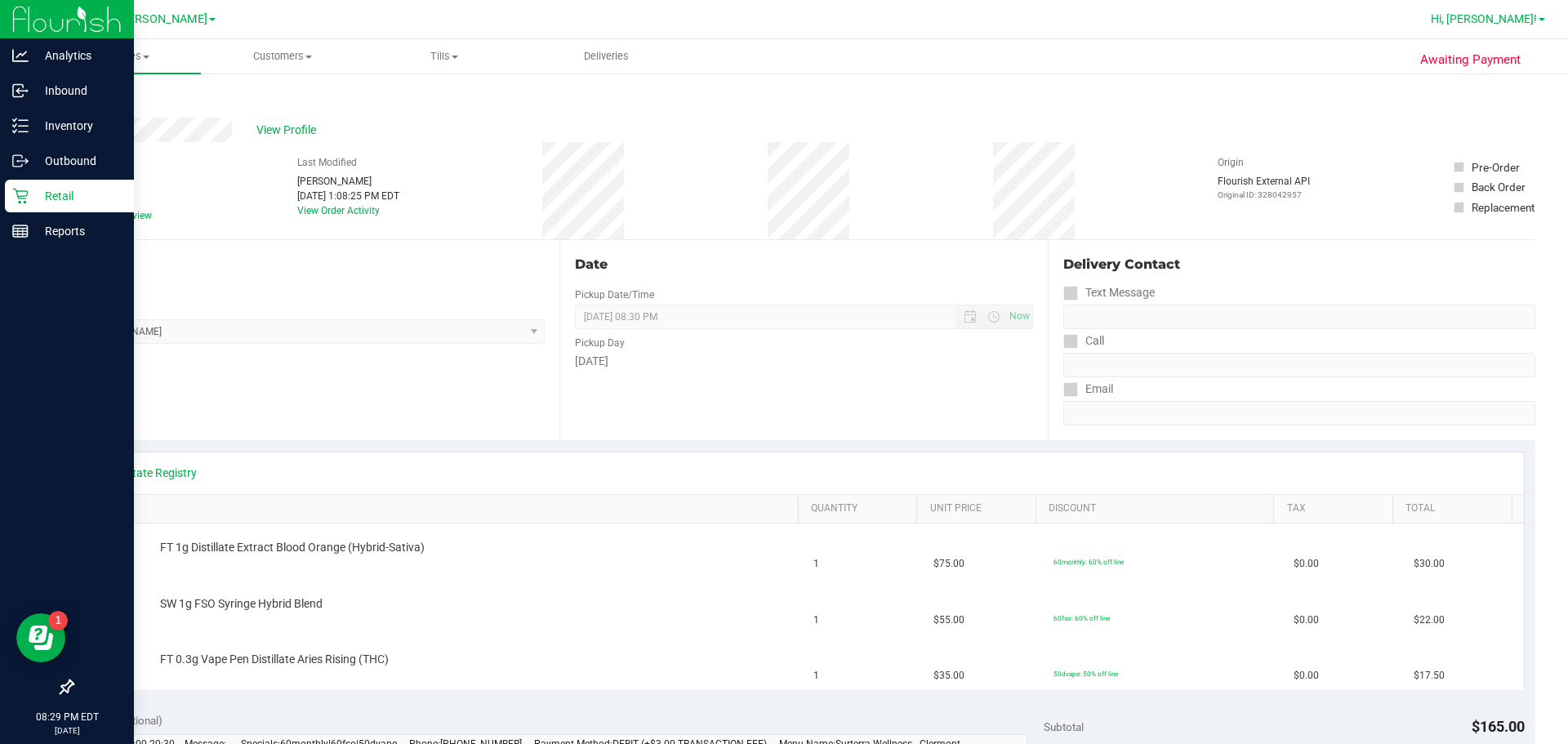
click at [768, 20] on span at bounding box center [1542, 20] width 7 height 3
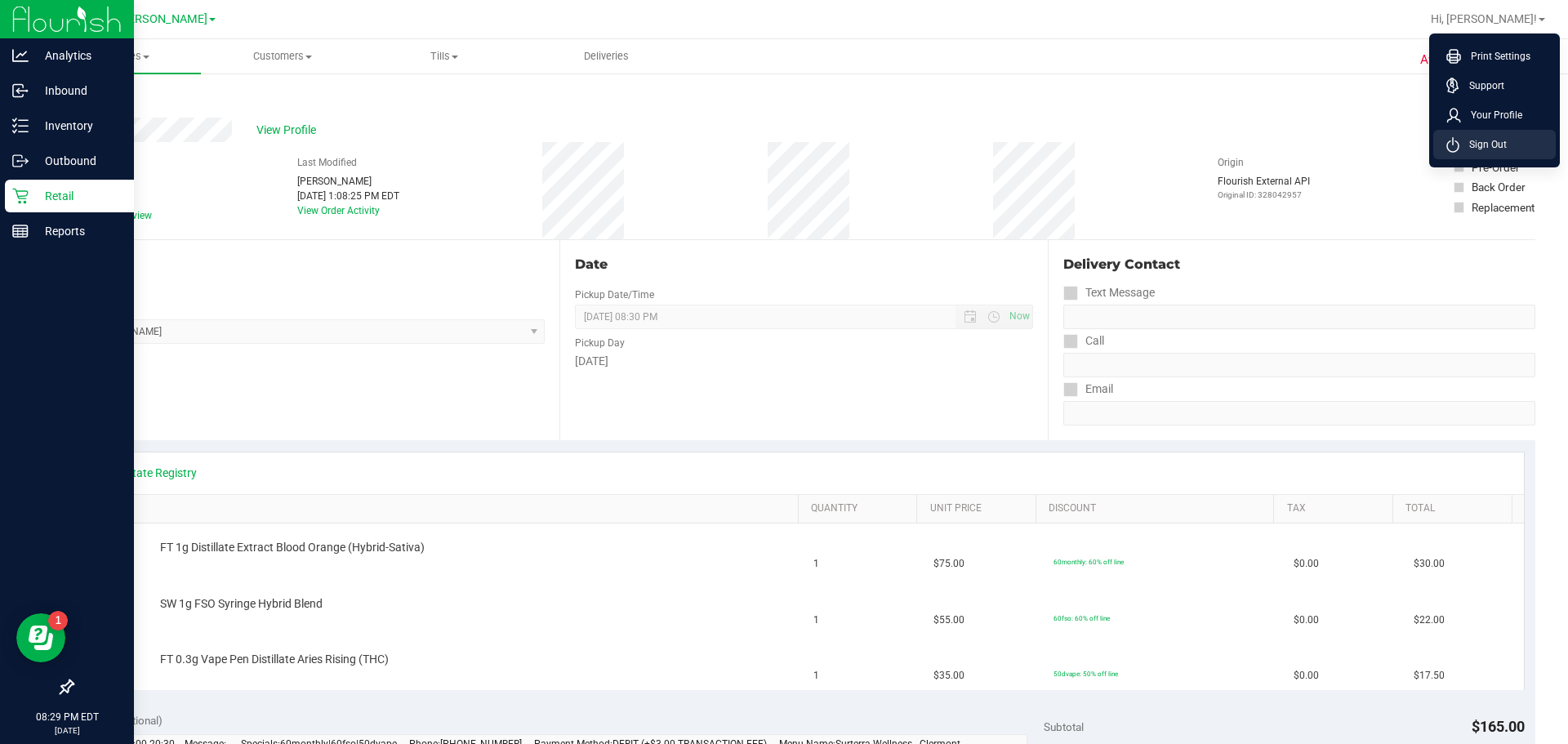
click at [768, 152] on li "Sign Out" at bounding box center [1495, 145] width 123 height 30
